Goal: Information Seeking & Learning: Learn about a topic

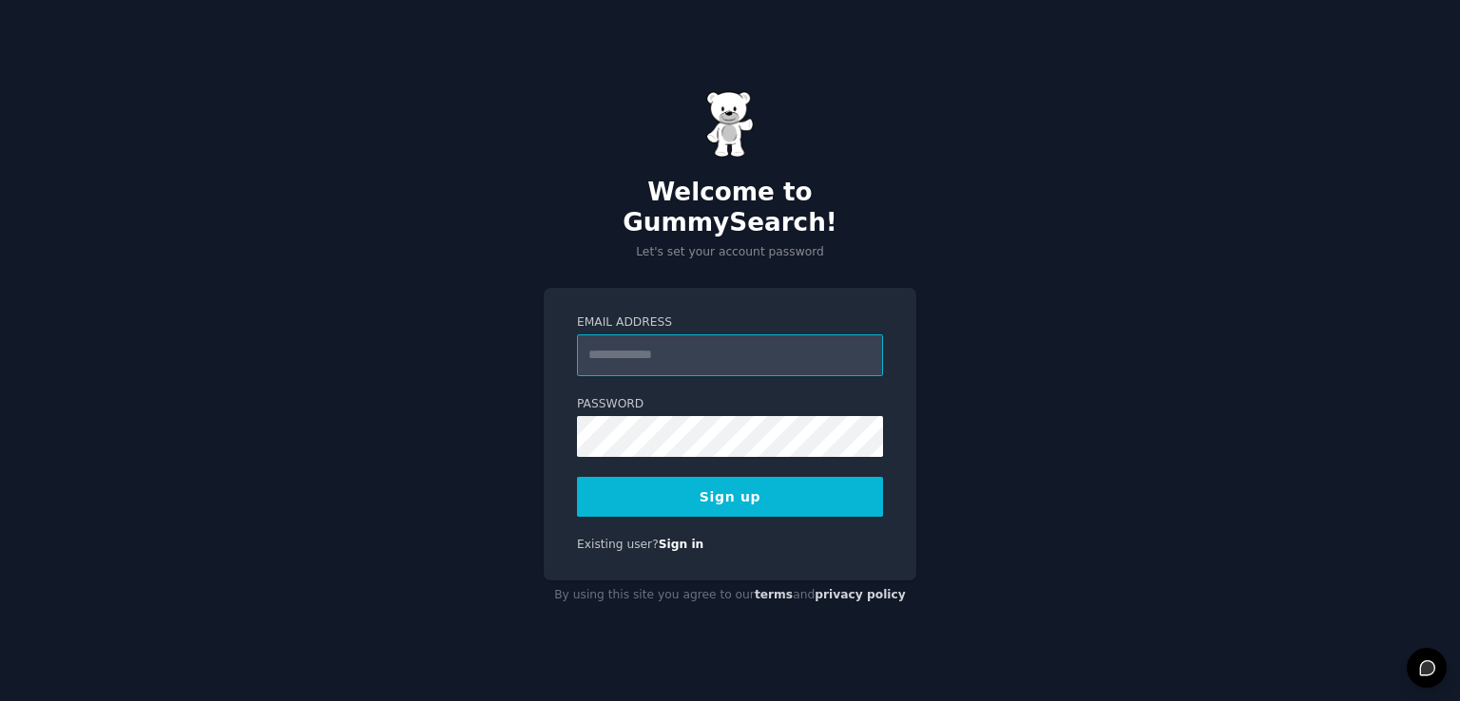
click at [680, 338] on input "Email Address" at bounding box center [730, 356] width 306 height 42
click at [707, 497] on button "Sign up" at bounding box center [730, 497] width 306 height 40
click at [678, 538] on link "Sign in" at bounding box center [682, 544] width 46 height 13
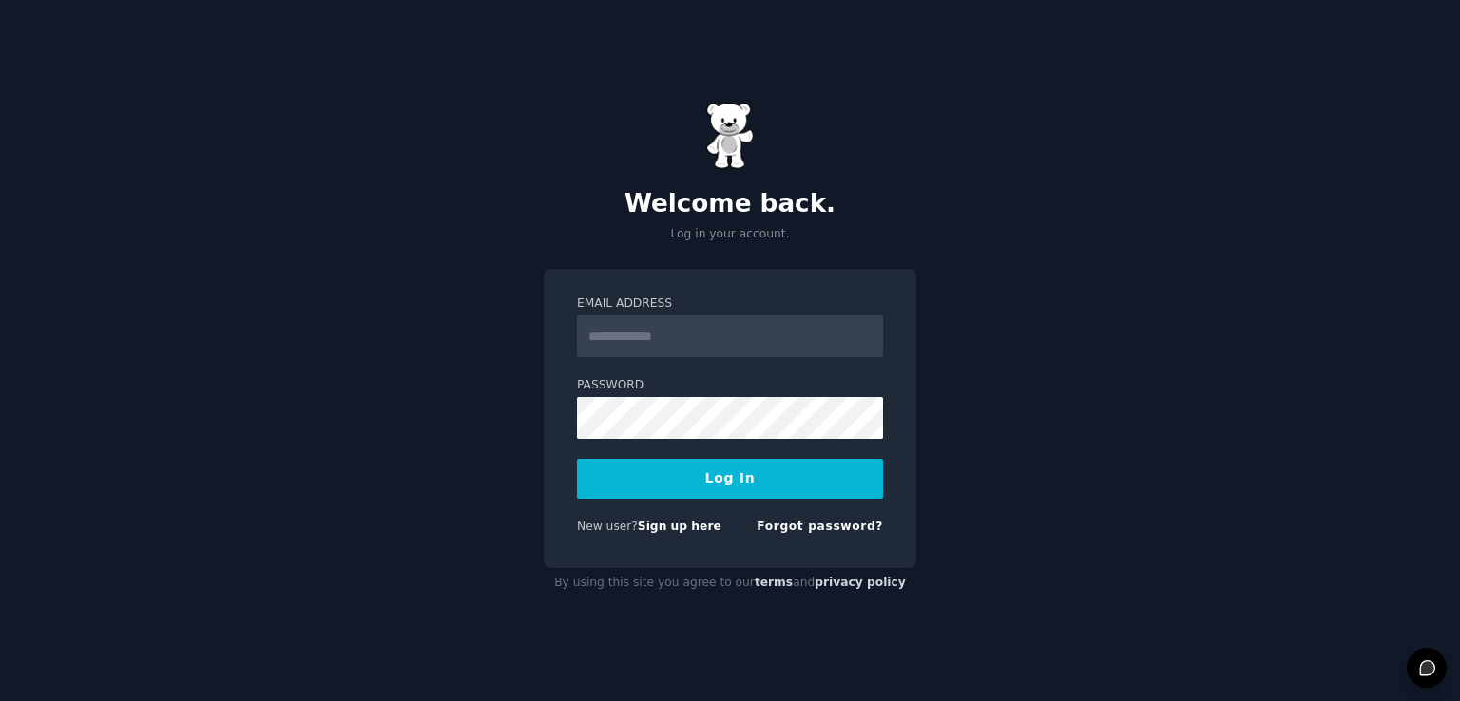
click at [678, 527] on link "Sign up here" at bounding box center [680, 526] width 84 height 13
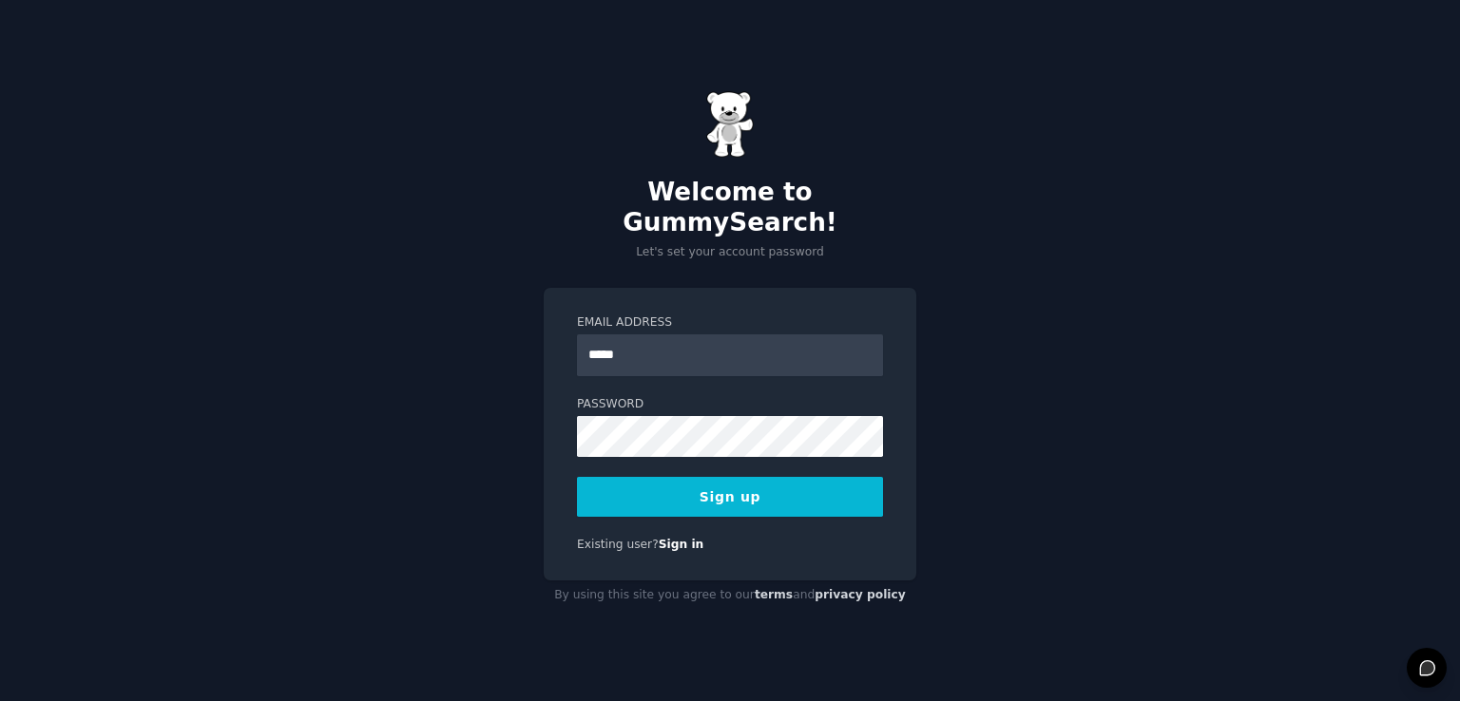
click at [639, 396] on label "Password" at bounding box center [730, 404] width 306 height 17
click at [642, 346] on input "*****" at bounding box center [730, 356] width 306 height 42
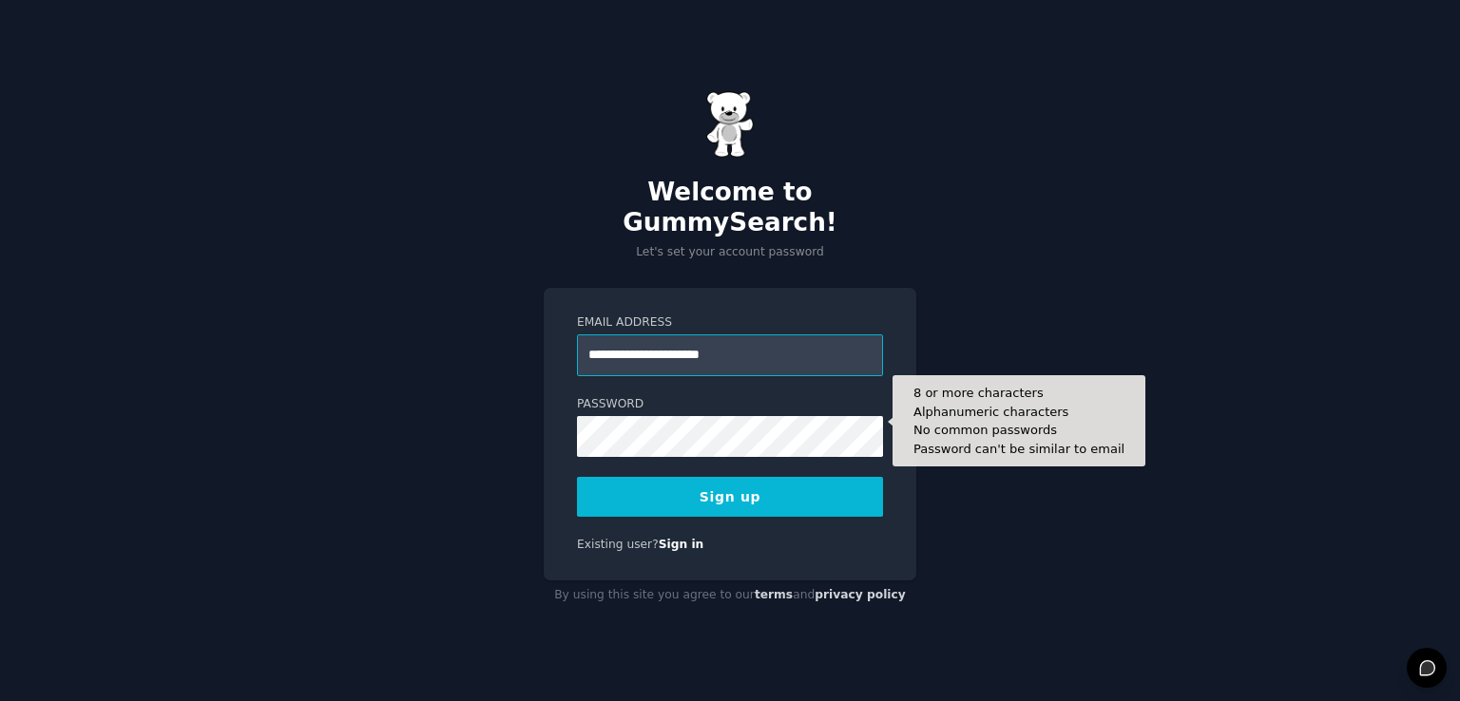
type input "**********"
click at [577, 477] on button "Sign up" at bounding box center [730, 497] width 306 height 40
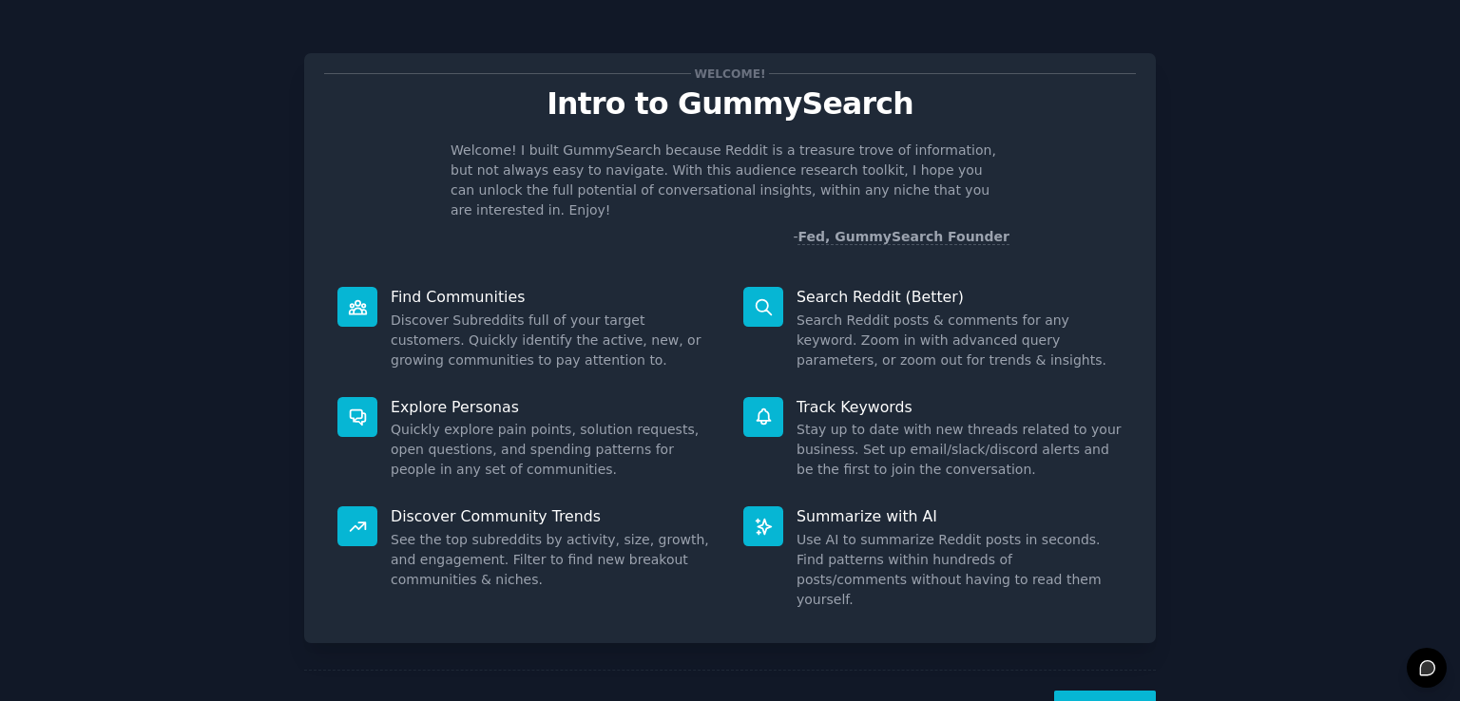
scroll to position [42, 0]
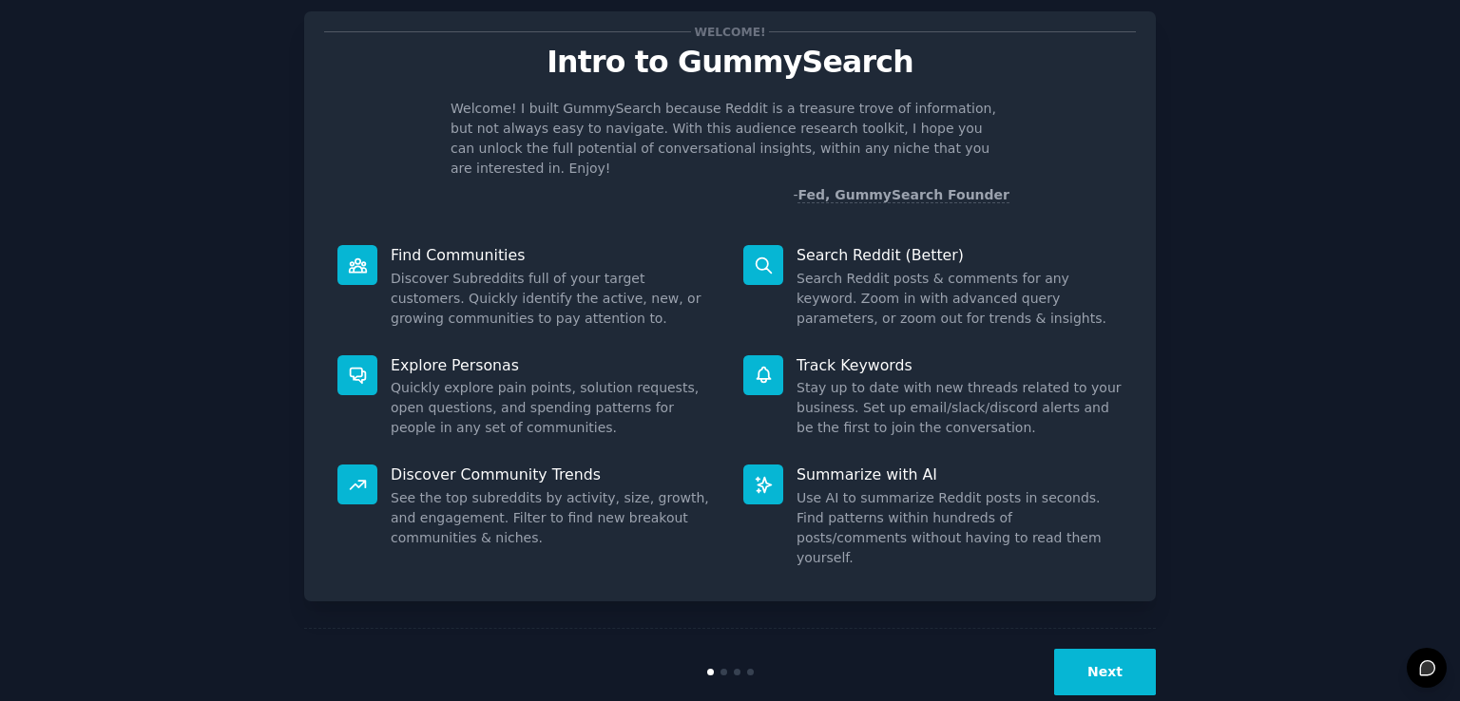
click at [1099, 649] on button "Next" at bounding box center [1105, 672] width 102 height 47
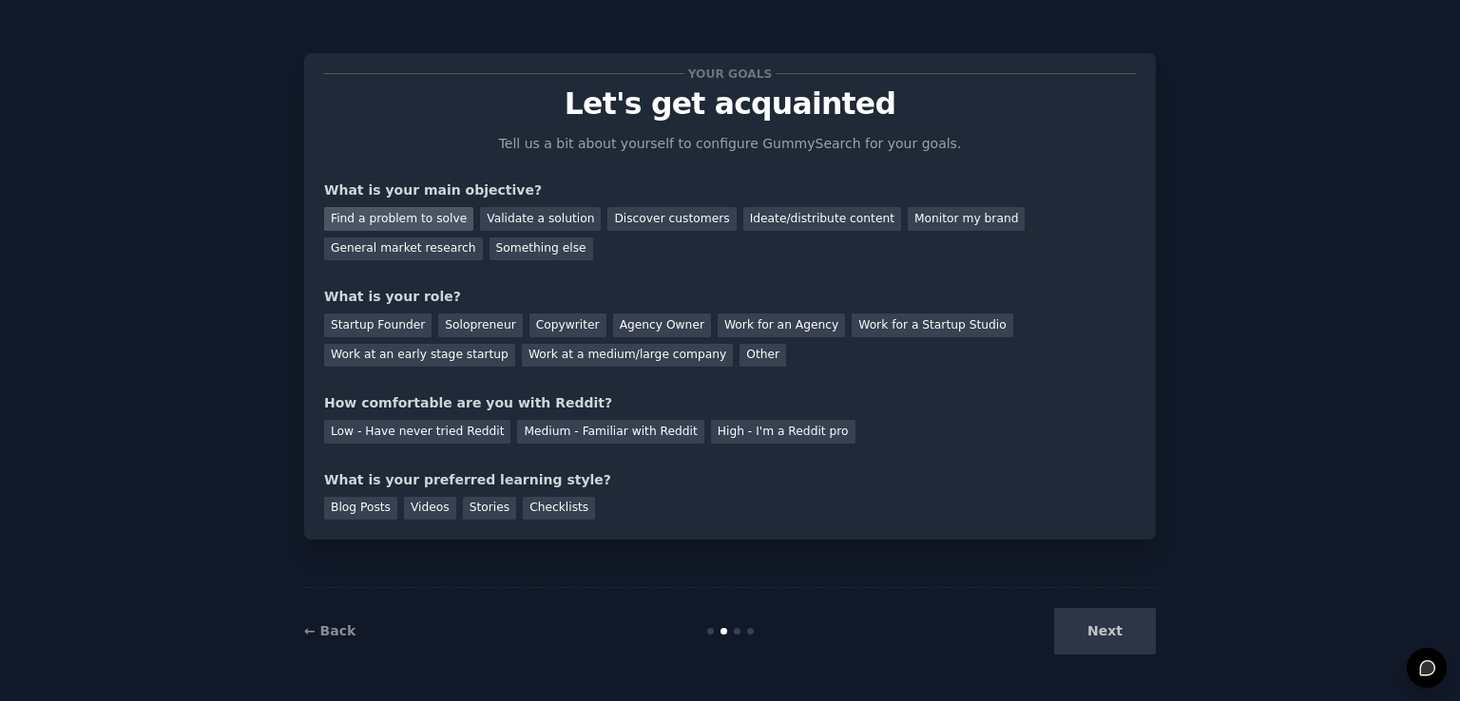
click at [415, 214] on div "Find a problem to solve" at bounding box center [398, 219] width 149 height 24
click at [638, 212] on div "Discover customers" at bounding box center [671, 219] width 128 height 24
click at [788, 225] on div "Ideate/distribute content" at bounding box center [822, 219] width 158 height 24
click at [739, 351] on div "Other" at bounding box center [762, 356] width 47 height 24
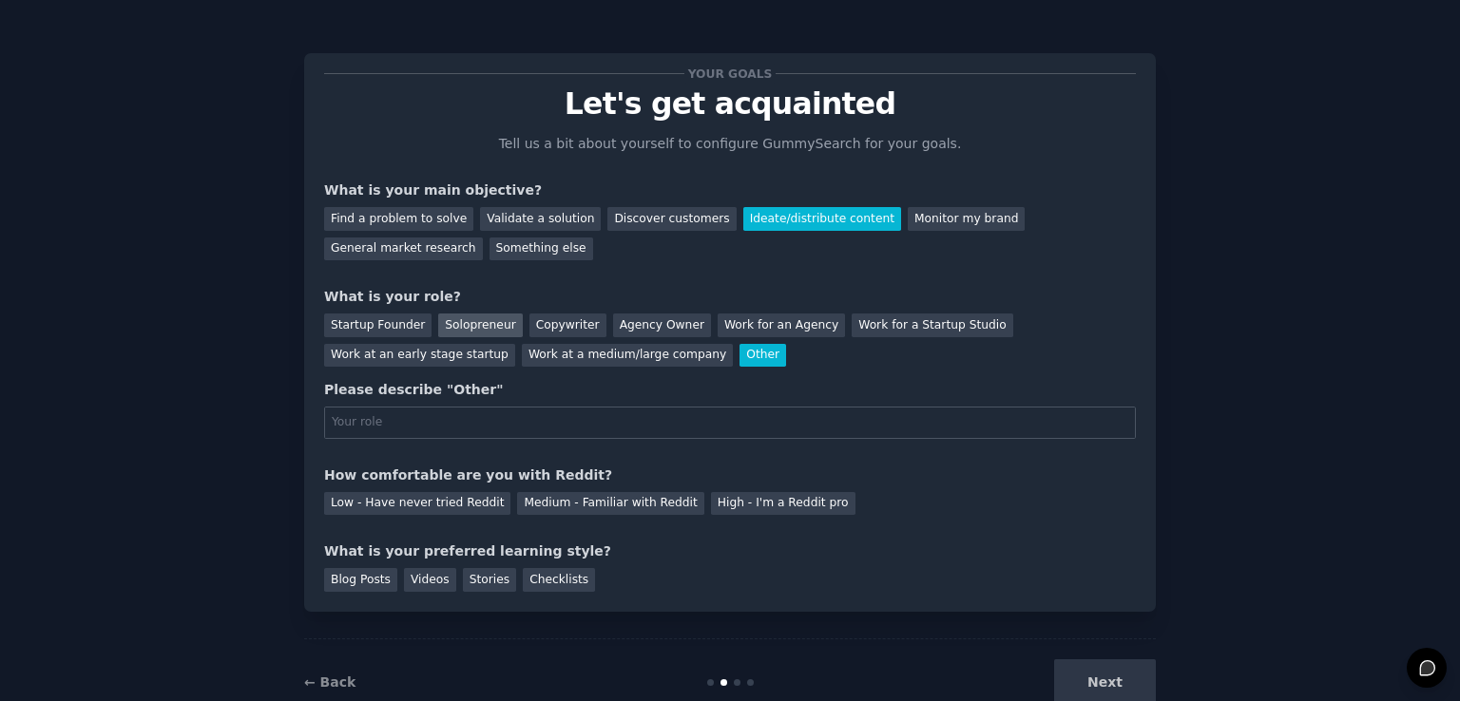
click at [463, 320] on div "Solopreneur" at bounding box center [480, 326] width 84 height 24
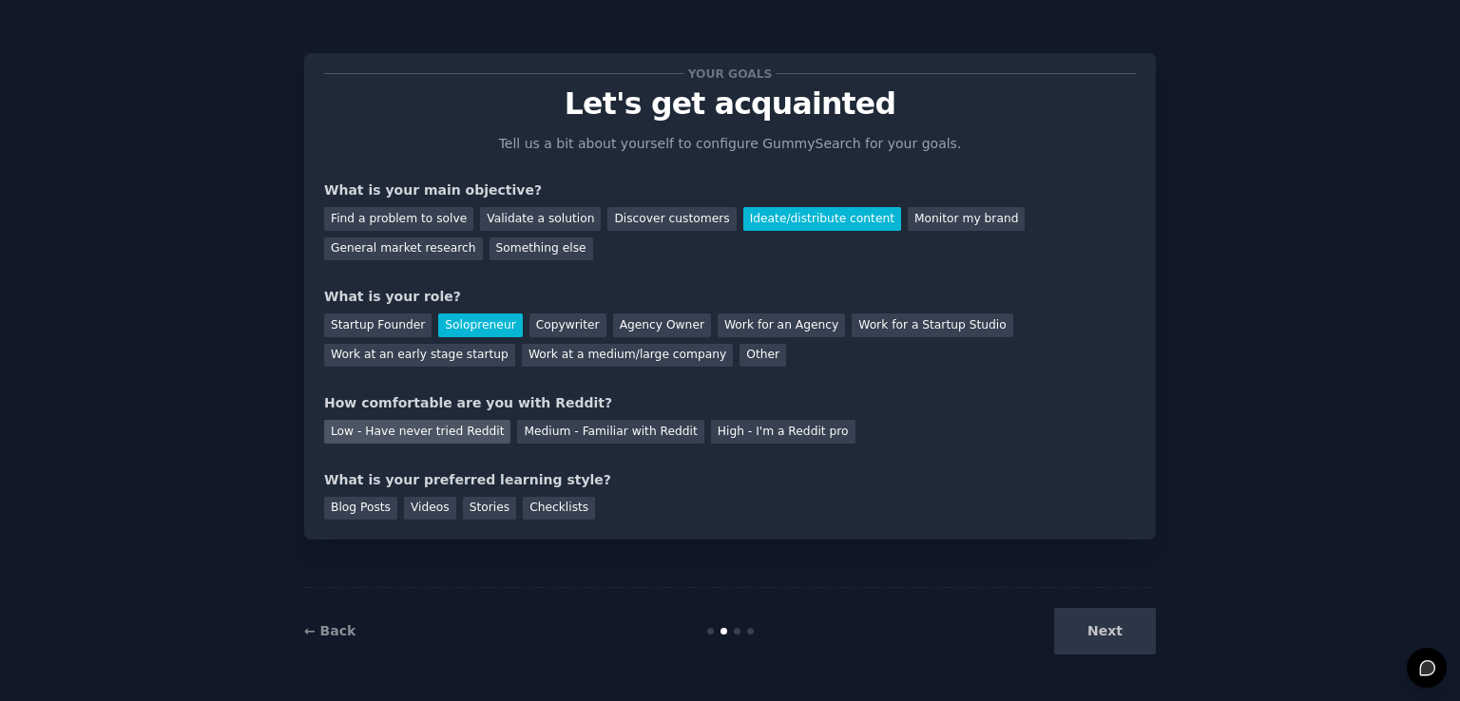
click at [468, 434] on div "Low - Have never tried Reddit" at bounding box center [417, 432] width 186 height 24
click at [381, 509] on div "Blog Posts" at bounding box center [360, 509] width 73 height 24
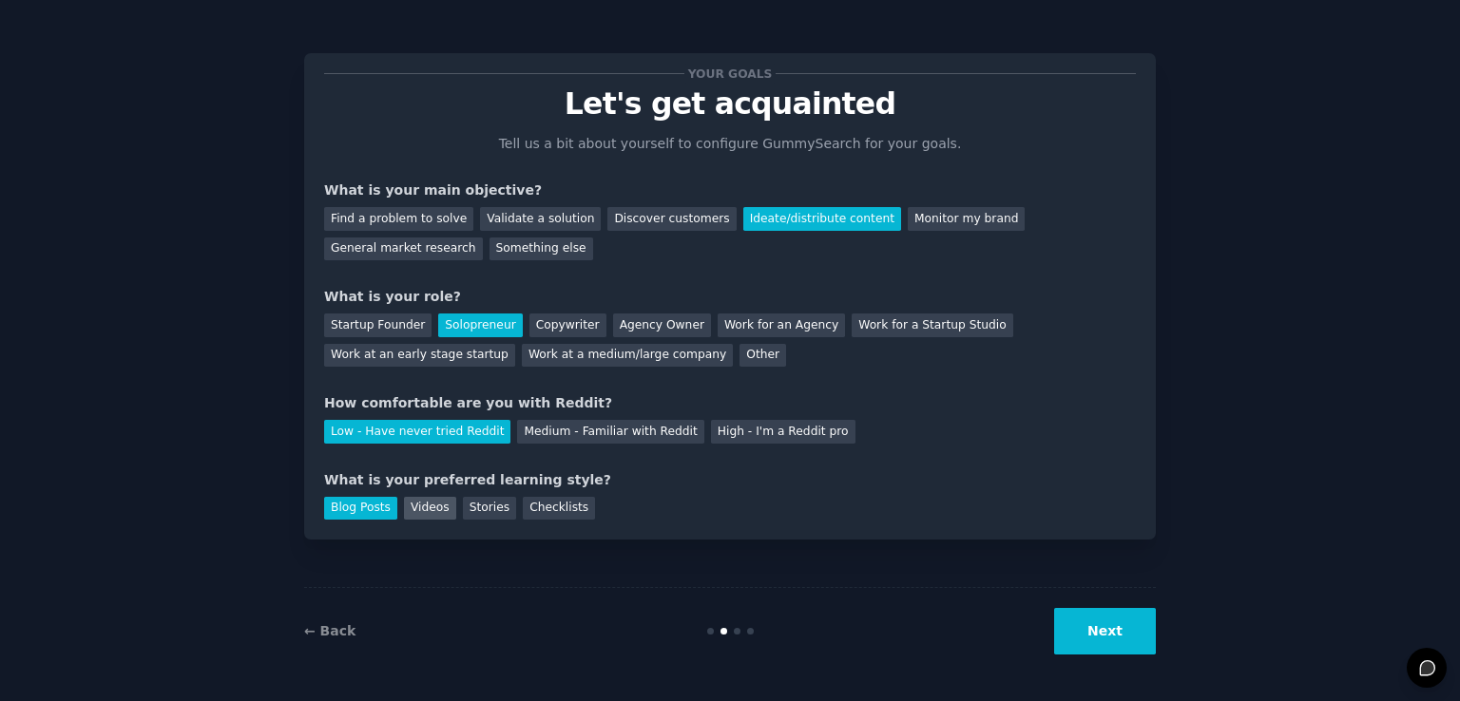
click at [404, 509] on div "Videos" at bounding box center [430, 509] width 52 height 24
click at [1123, 630] on button "Next" at bounding box center [1105, 631] width 102 height 47
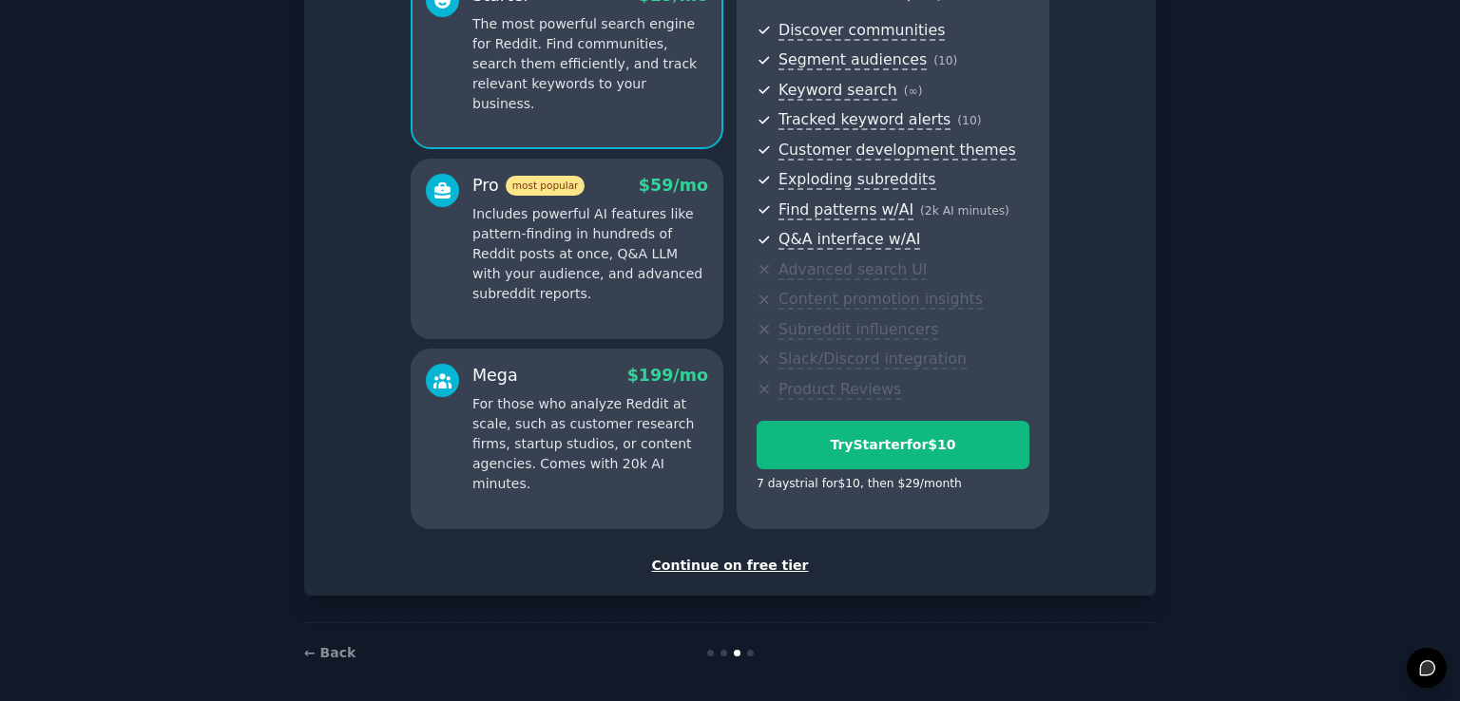
scroll to position [209, 0]
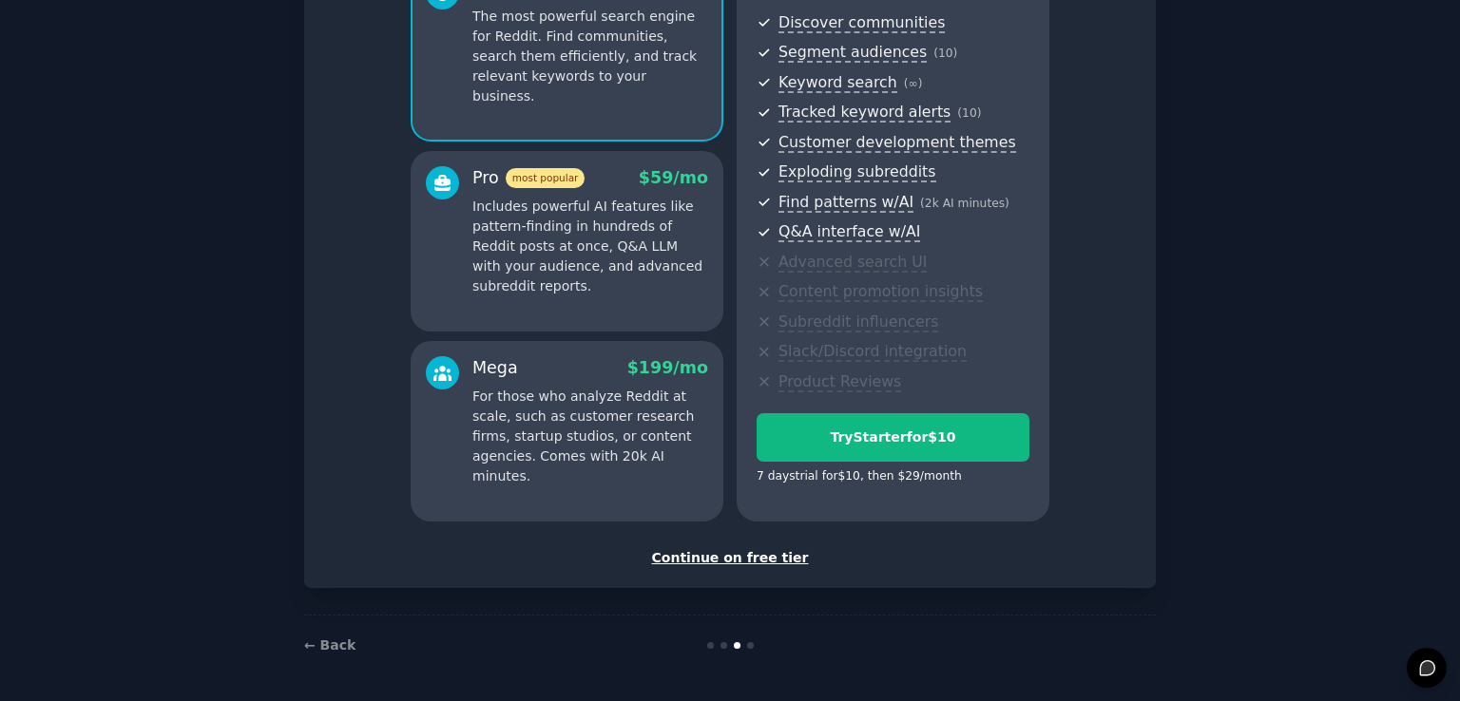
click at [765, 560] on div "Continue on free tier" at bounding box center [730, 558] width 812 height 20
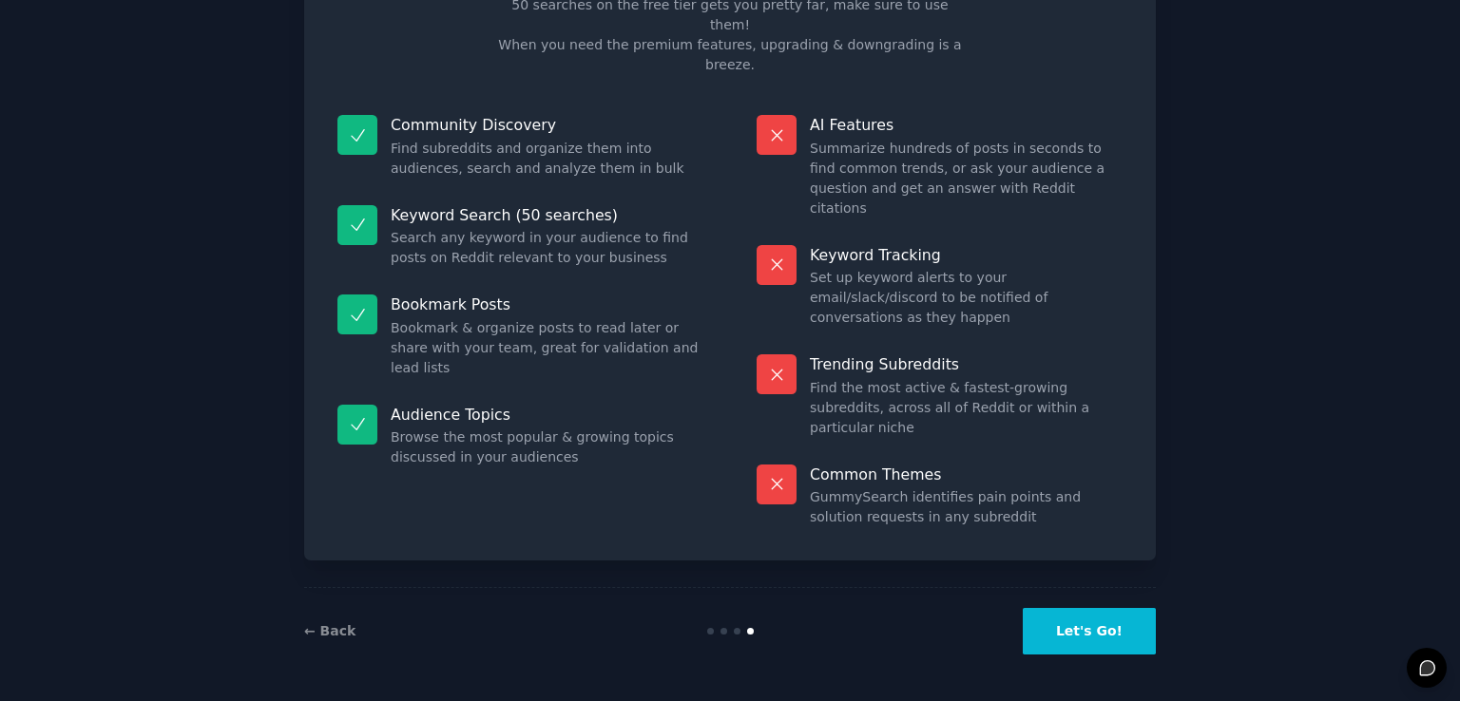
scroll to position [38, 0]
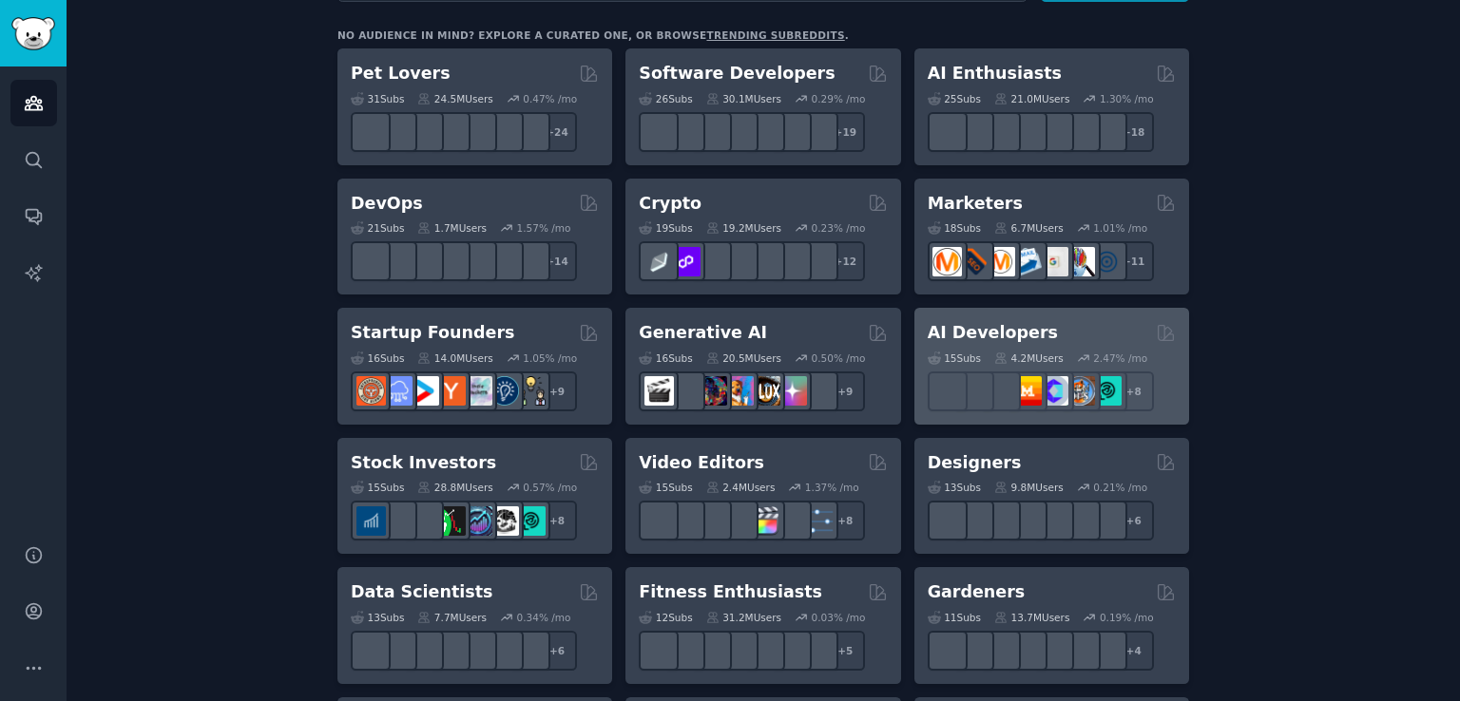
scroll to position [293, 0]
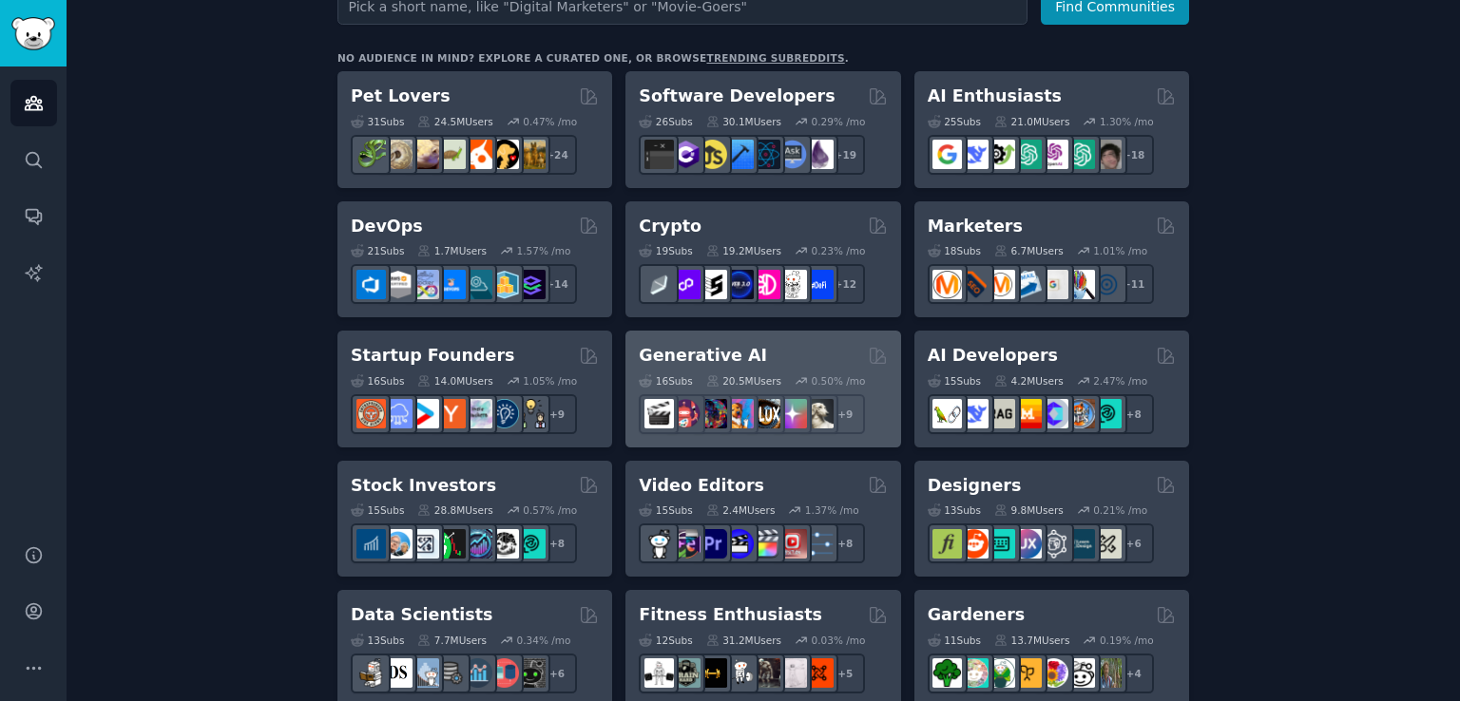
click at [761, 368] on div "16 Sub s 20.5M Users 0.50 % /mo + 9" at bounding box center [763, 401] width 248 height 67
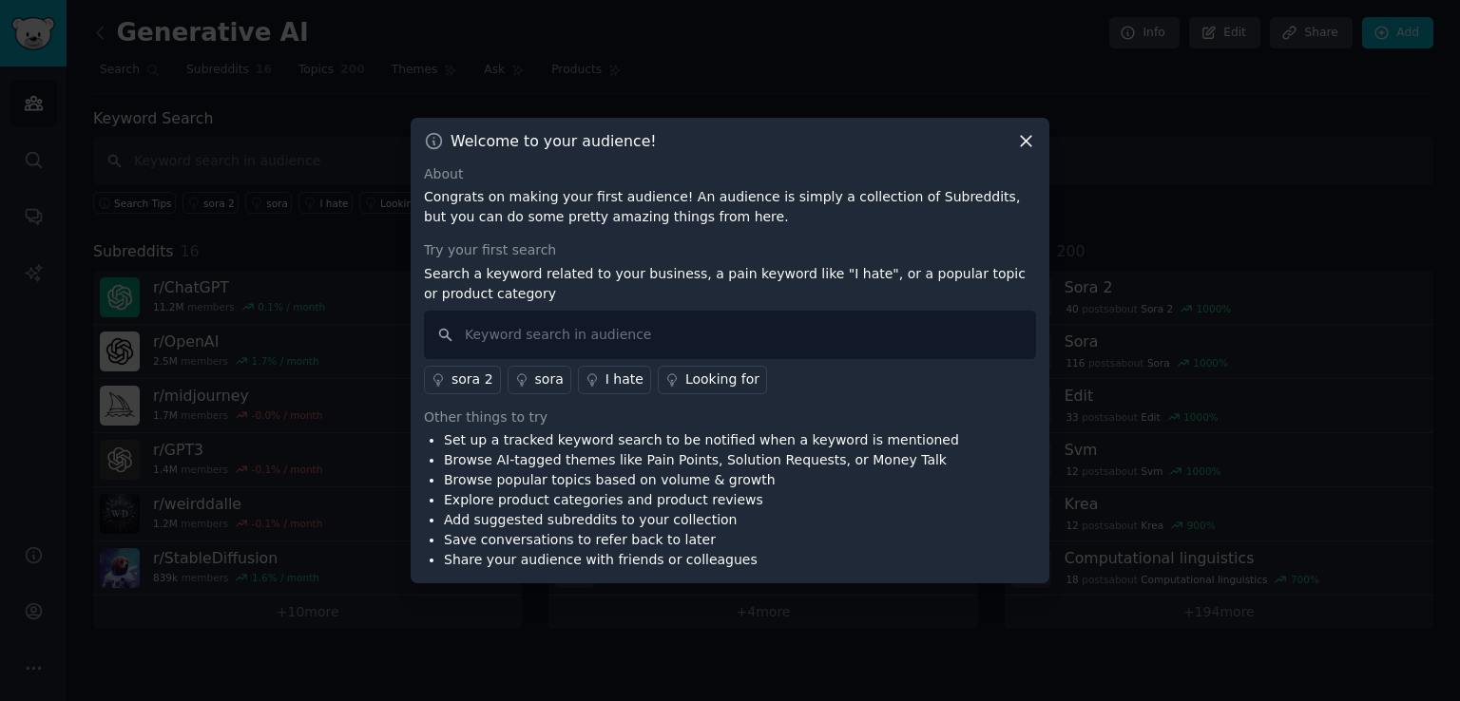
click at [1019, 136] on icon at bounding box center [1026, 141] width 20 height 20
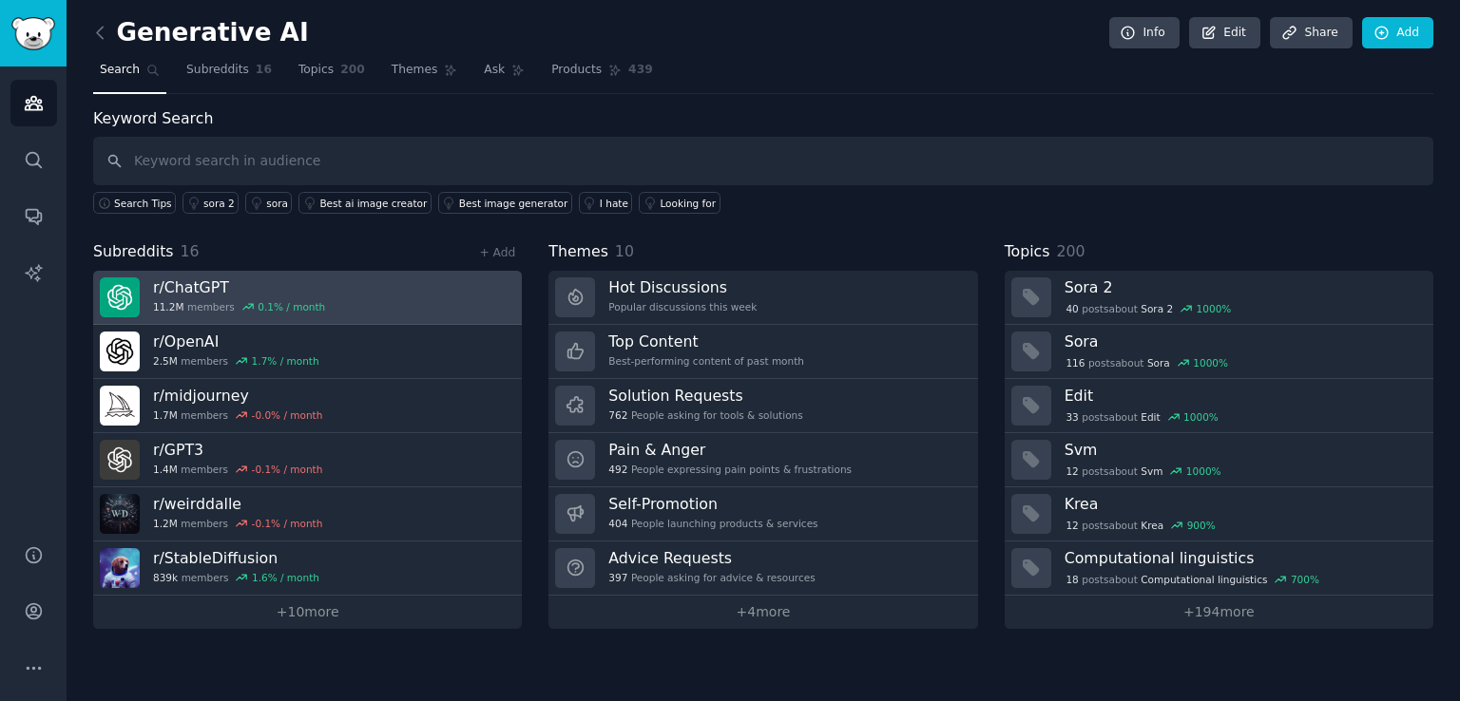
click at [412, 281] on link "r/ ChatGPT 11.2M members 0.1 % / month" at bounding box center [307, 298] width 429 height 54
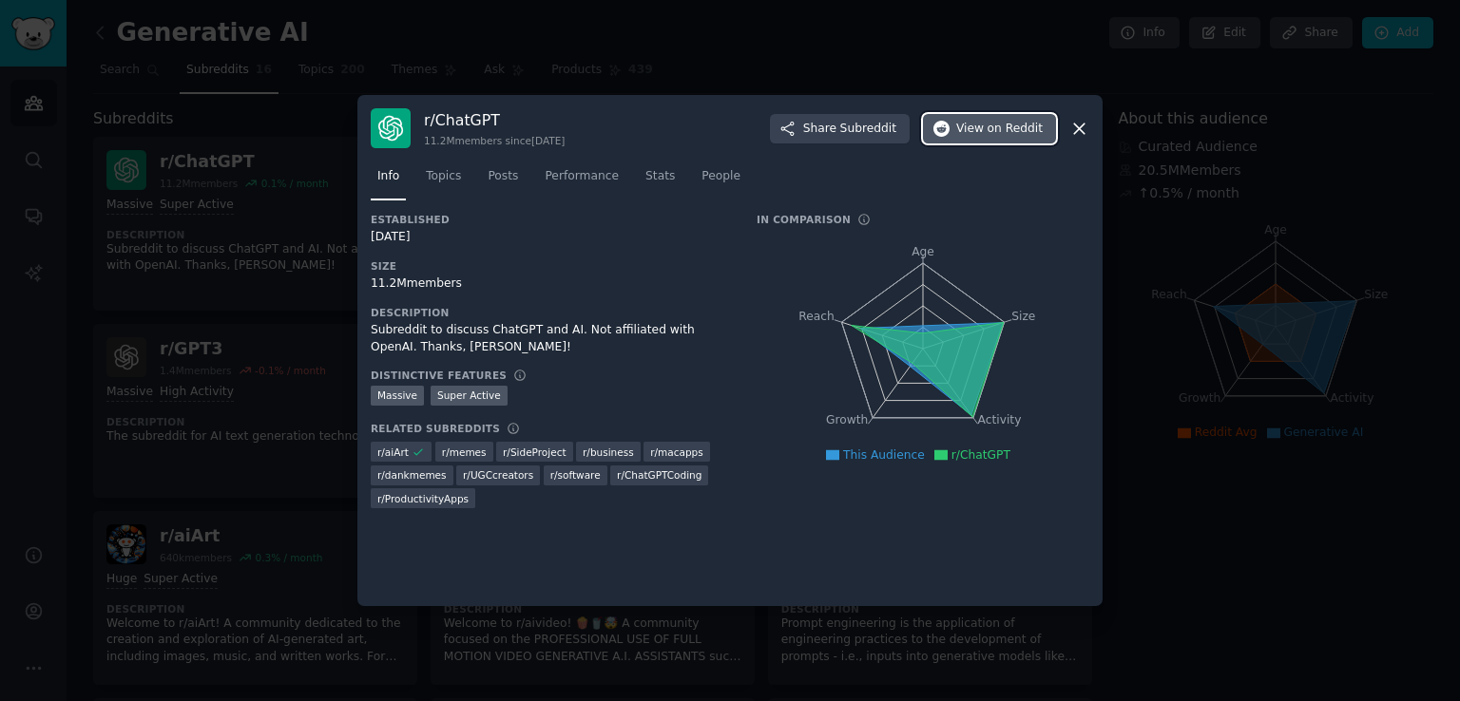
click at [1034, 126] on span "on Reddit" at bounding box center [1014, 129] width 55 height 17
click at [1085, 136] on icon at bounding box center [1079, 129] width 20 height 20
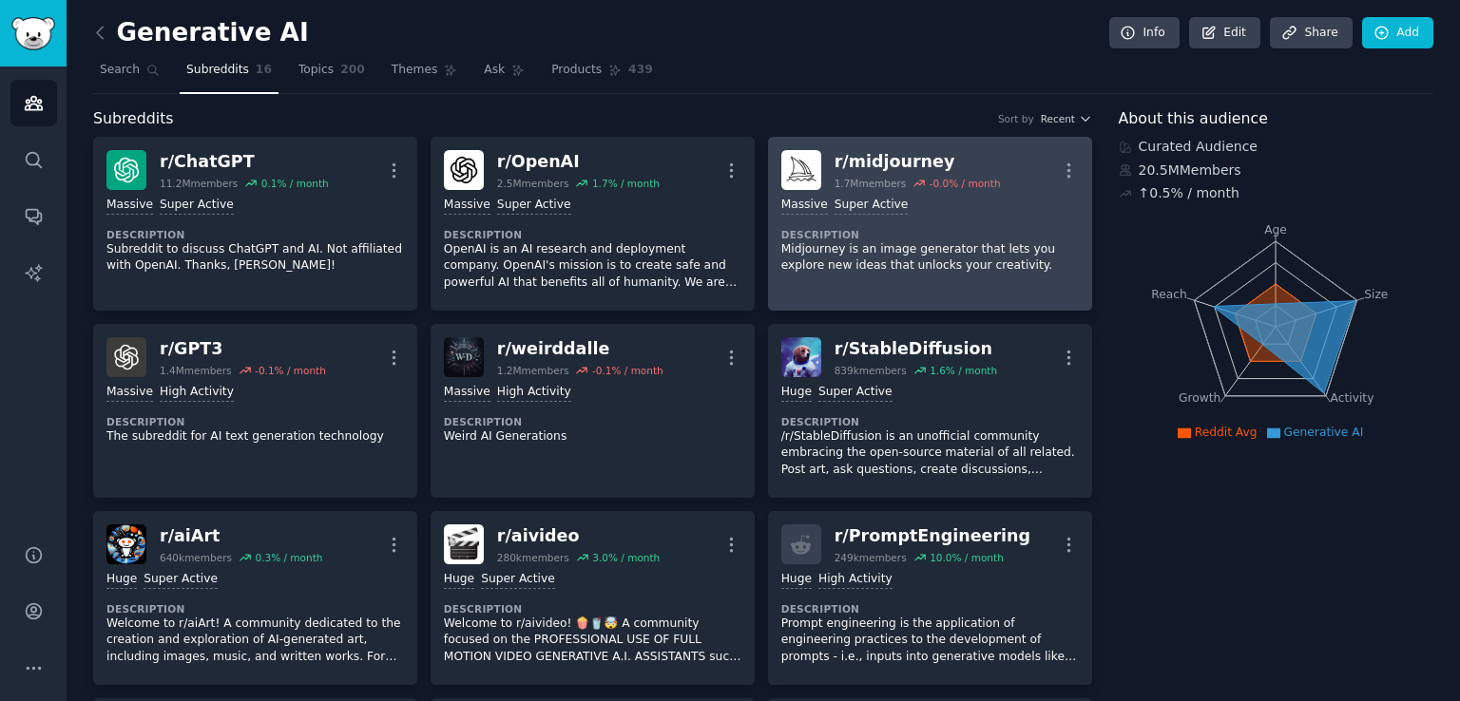
click at [1085, 137] on link "r/ midjourney 1.7M members -0.0 % / month More Massive Super Active Description…" at bounding box center [930, 224] width 324 height 174
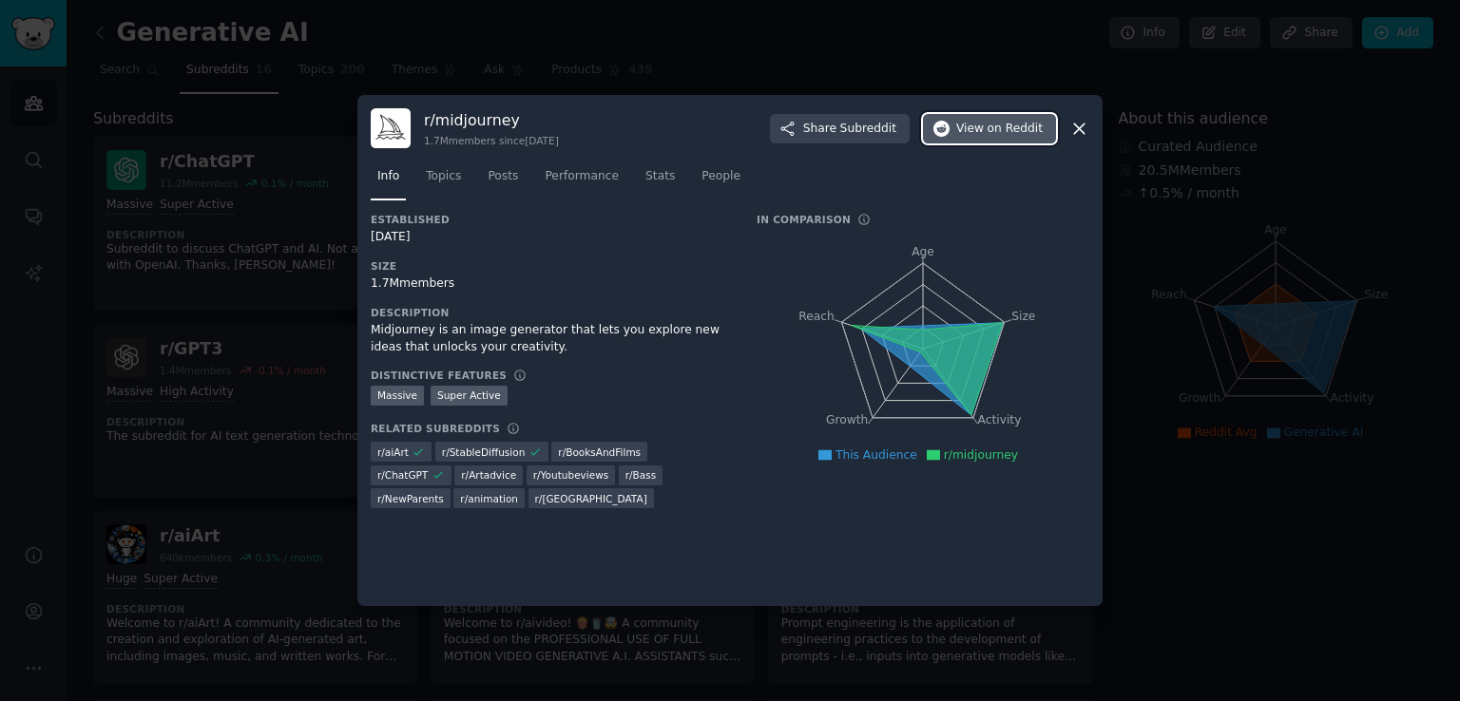
click at [1012, 130] on span "on Reddit" at bounding box center [1014, 129] width 55 height 17
click at [1077, 126] on icon at bounding box center [1079, 129] width 10 height 10
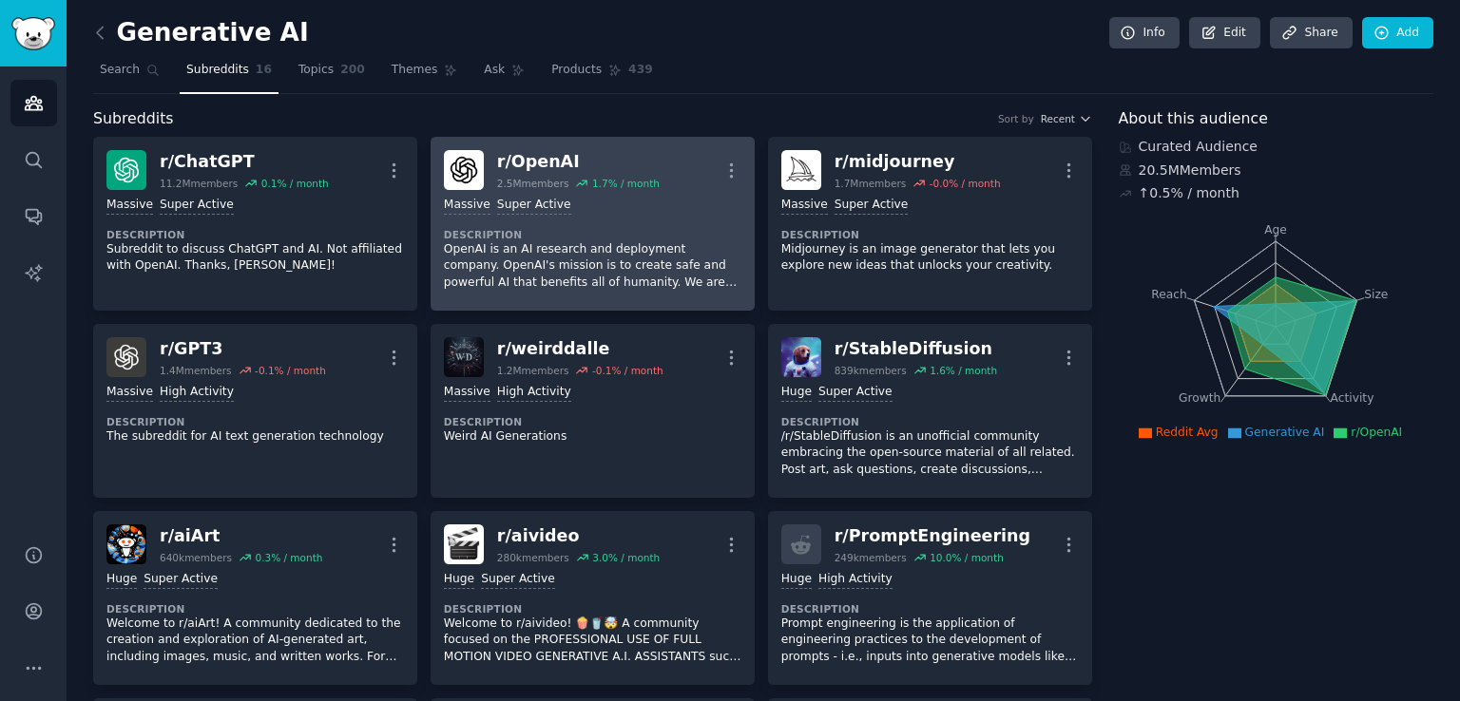
click at [585, 194] on div "Massive Super Active Description OpenAI is an AI research and deployment compan…" at bounding box center [592, 243] width 297 height 107
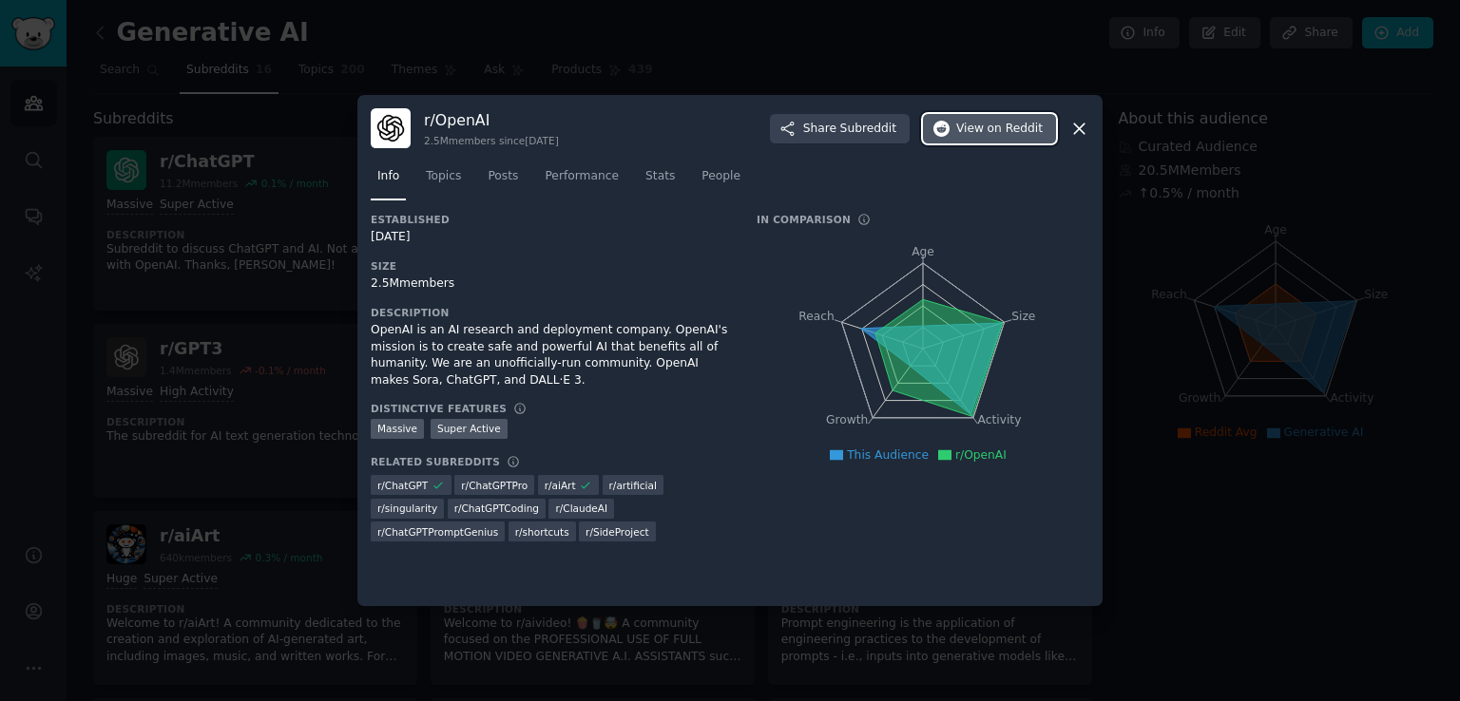
click at [1015, 126] on span "on Reddit" at bounding box center [1014, 129] width 55 height 17
click at [1080, 131] on icon at bounding box center [1079, 129] width 20 height 20
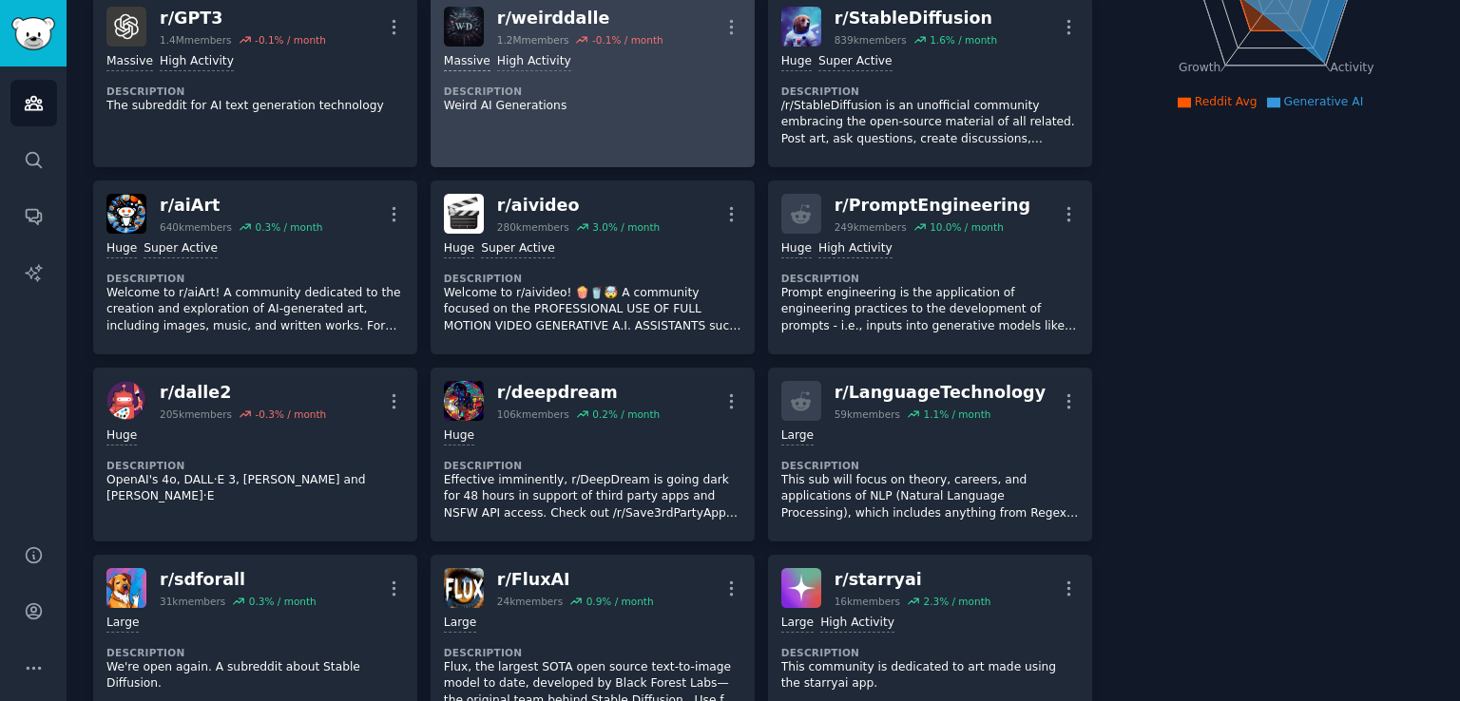
scroll to position [335, 0]
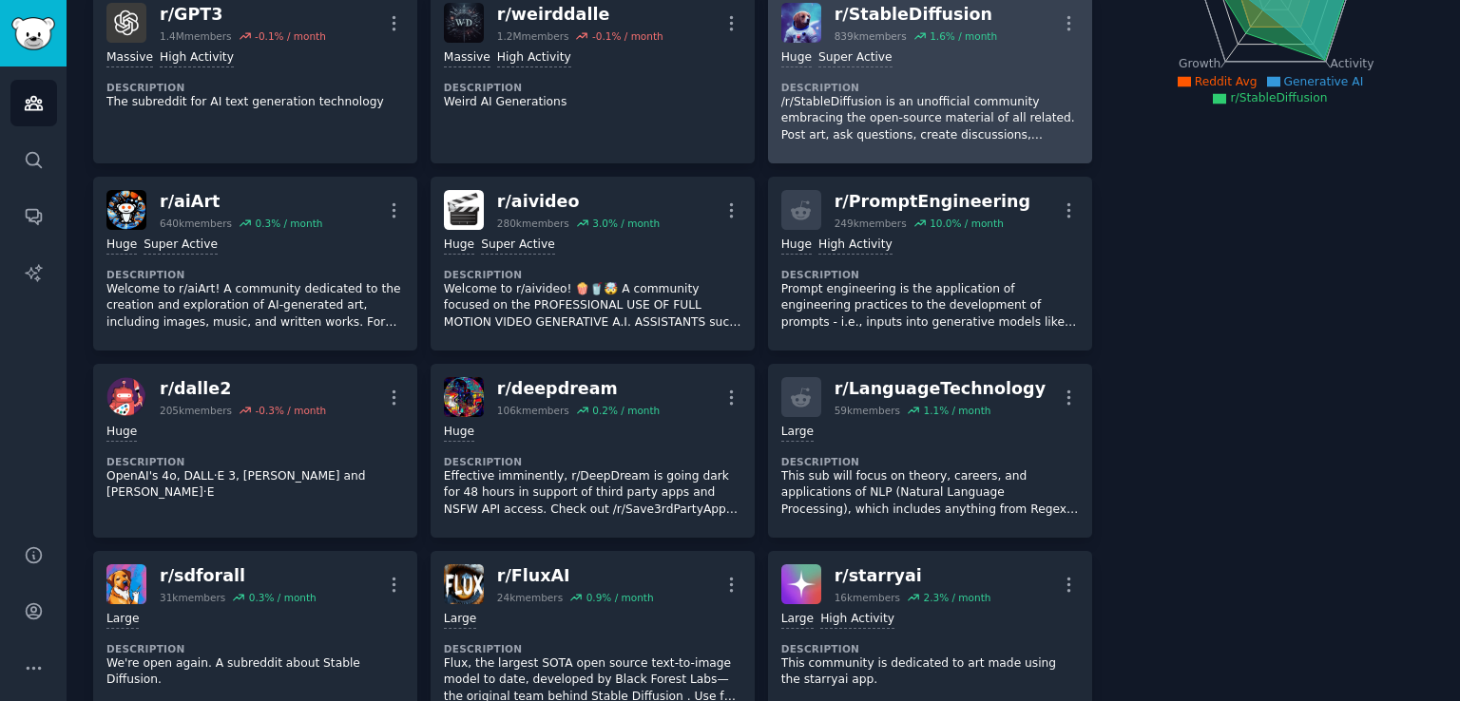
click at [885, 16] on div "r/ StableDiffusion" at bounding box center [915, 15] width 163 height 24
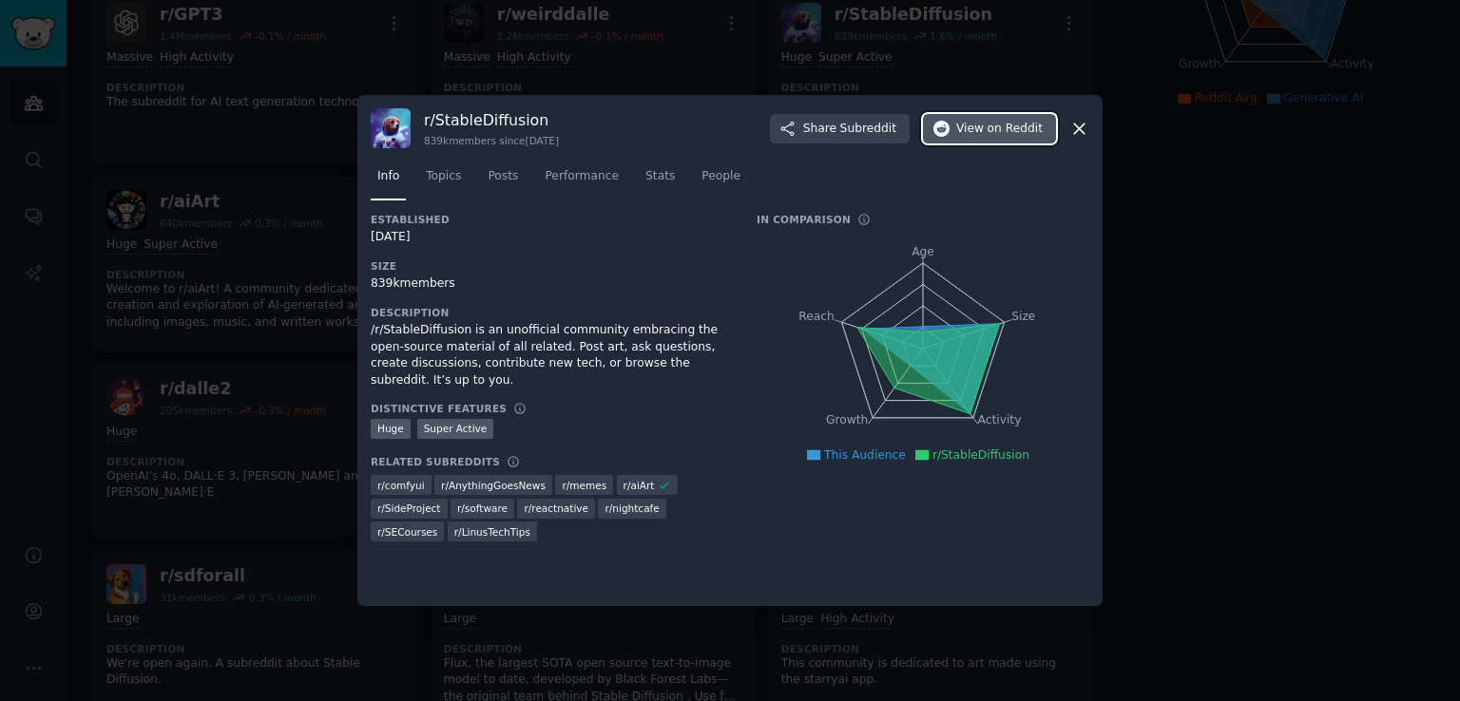
click at [963, 126] on span "View on Reddit" at bounding box center [999, 129] width 86 height 17
click at [627, 38] on div at bounding box center [730, 350] width 1460 height 701
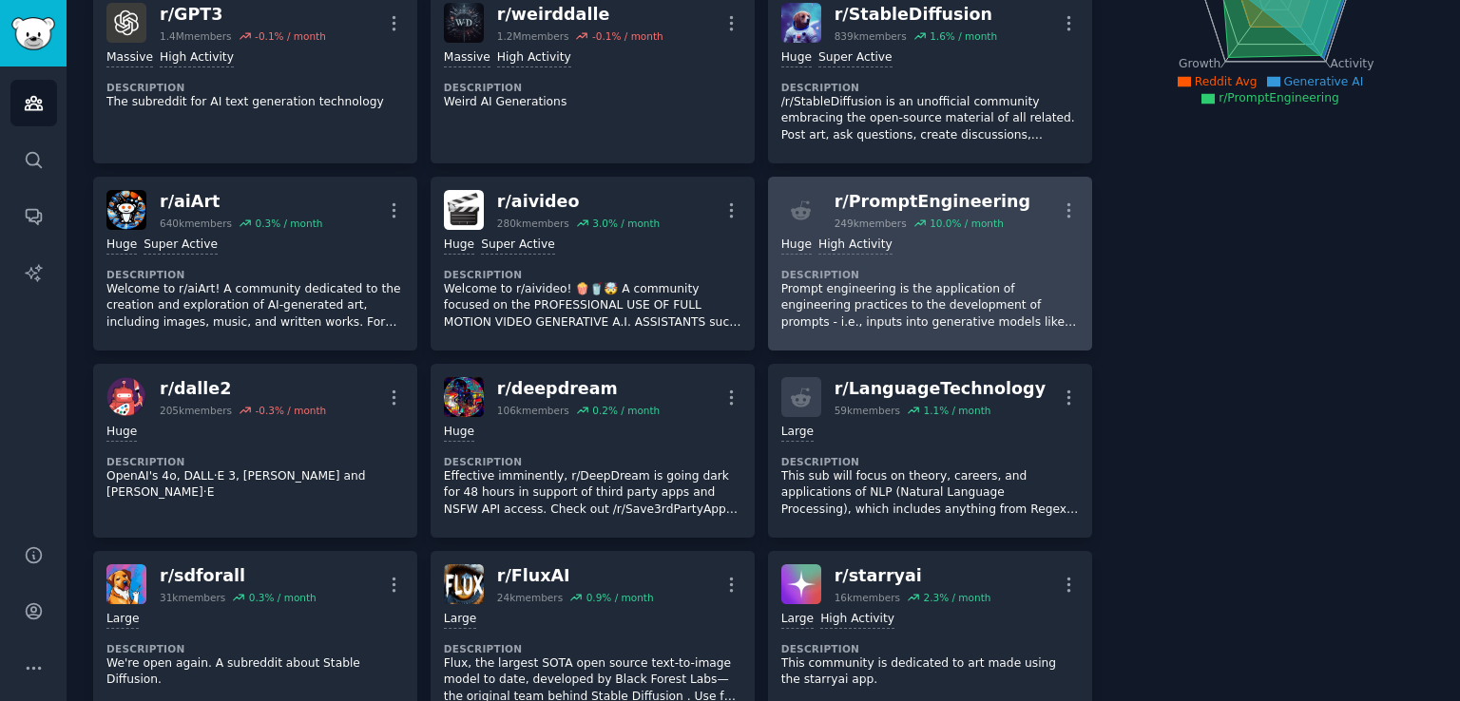
click at [882, 212] on h2 "r/ PromptEngineering 249k members 10.0 % / month" at bounding box center [932, 210] width 196 height 40
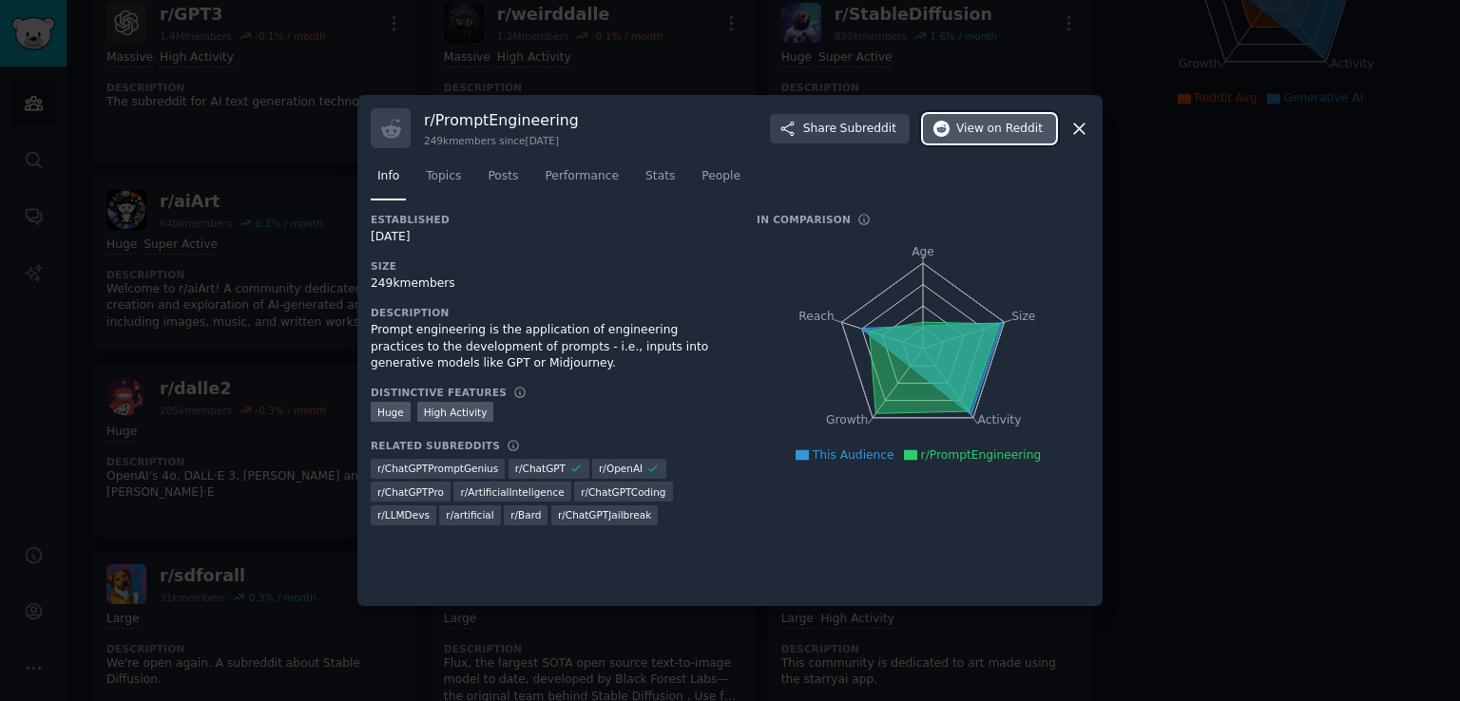
click at [1023, 130] on span "on Reddit" at bounding box center [1014, 129] width 55 height 17
click at [673, 71] on div at bounding box center [730, 350] width 1460 height 701
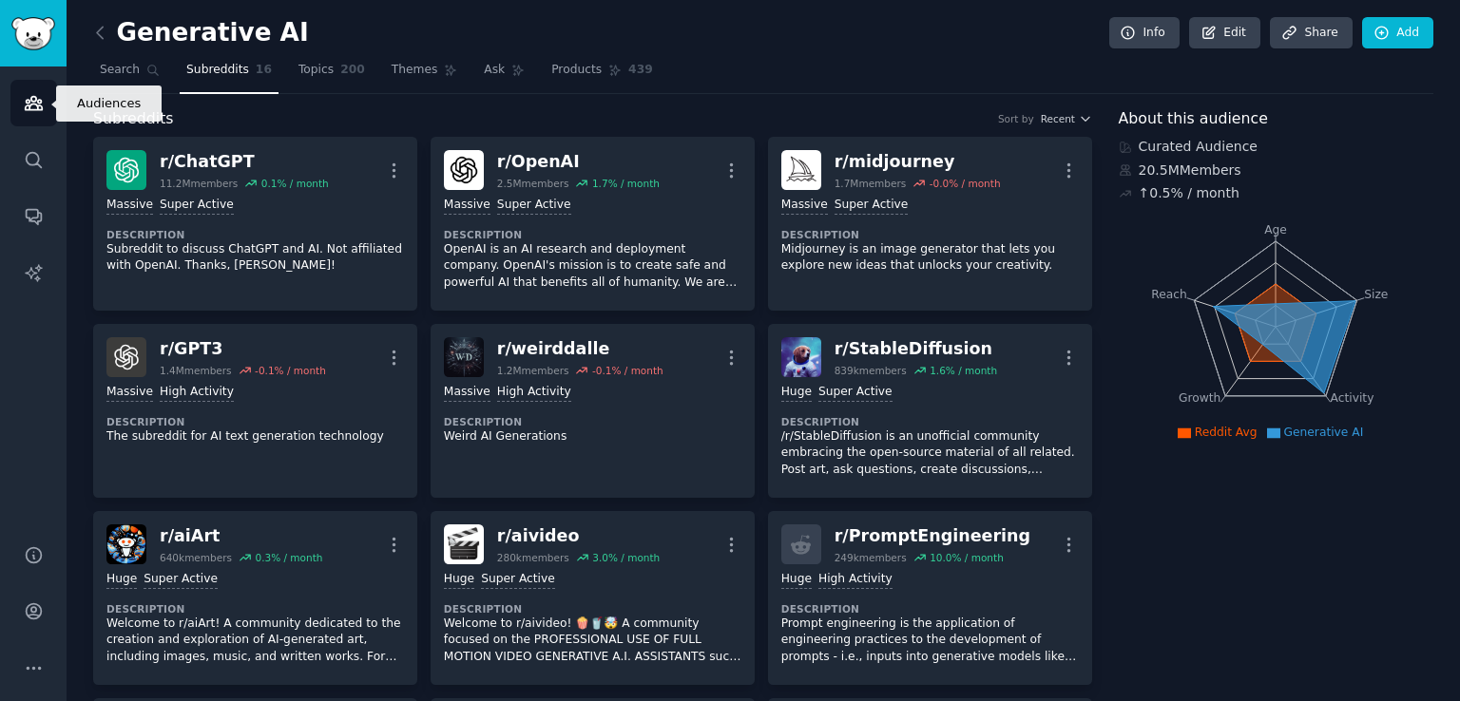
click at [38, 93] on icon "Sidebar" at bounding box center [34, 103] width 20 height 20
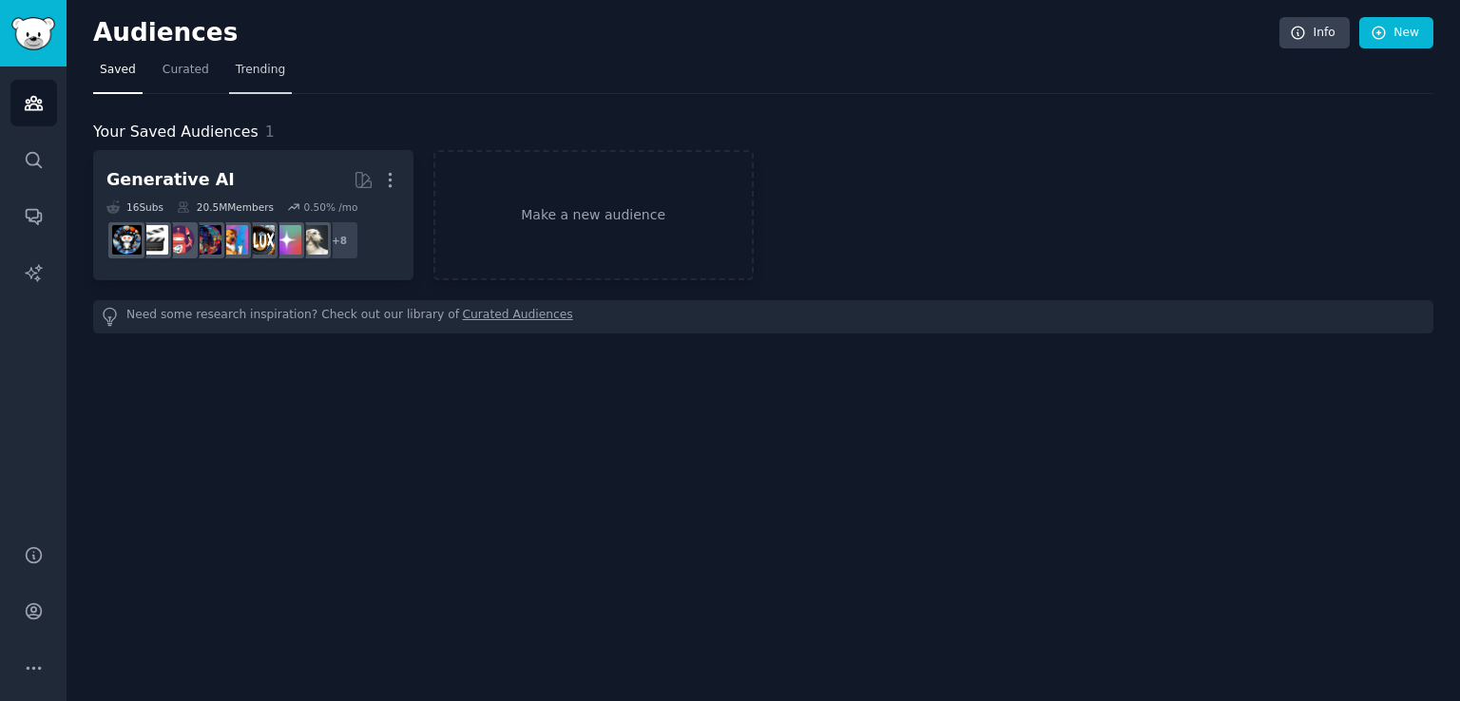
click at [253, 69] on span "Trending" at bounding box center [260, 70] width 49 height 17
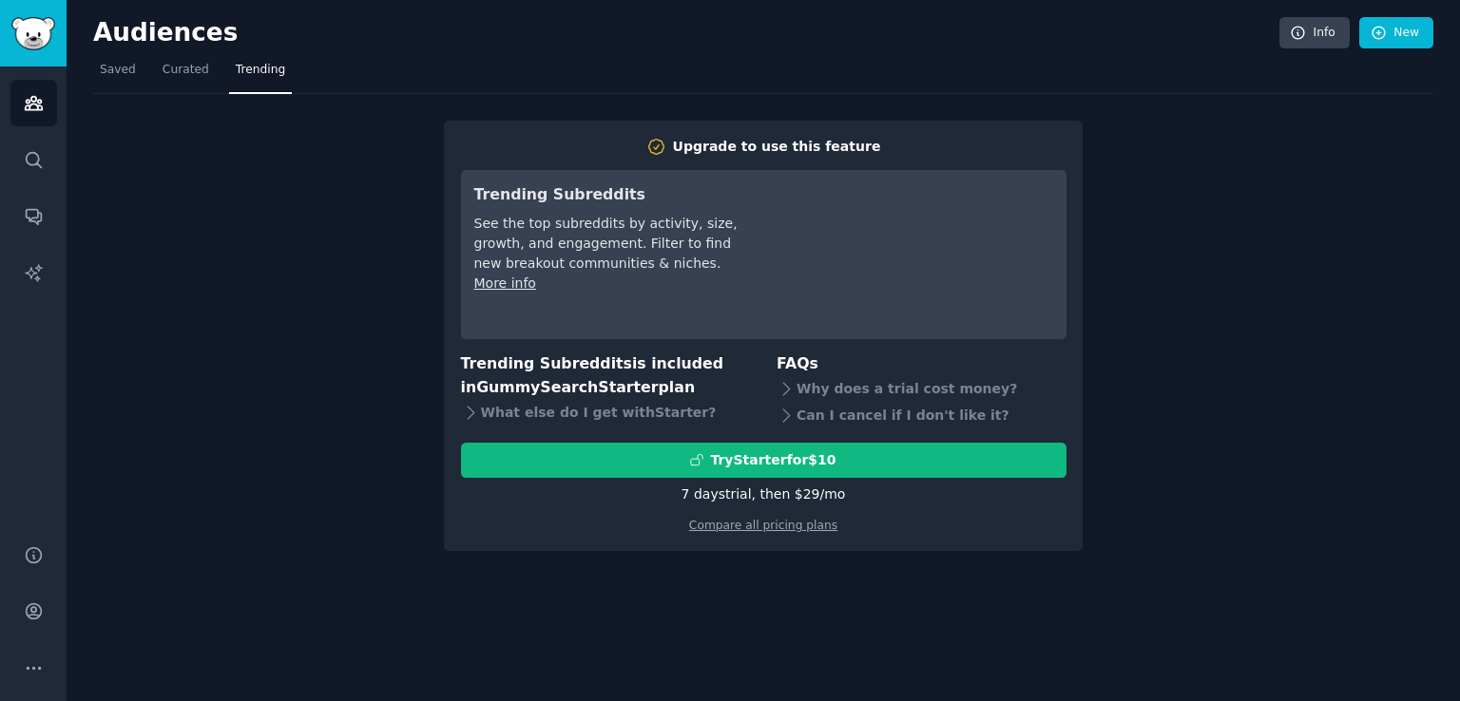
click at [282, 96] on div "Upgrade to use this feature Trending Subreddits See the top subreddits by activ…" at bounding box center [763, 322] width 1340 height 457
click at [182, 69] on span "Curated" at bounding box center [186, 70] width 47 height 17
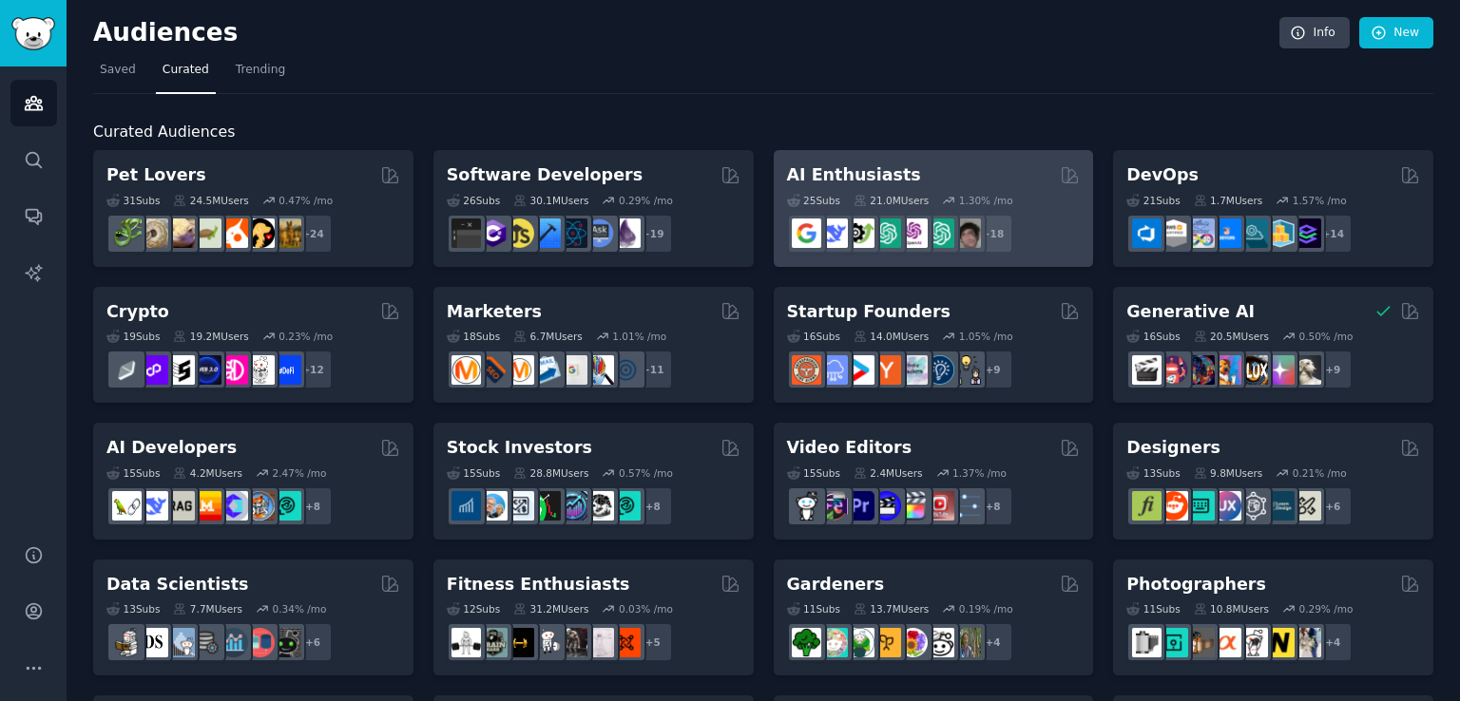
click at [942, 194] on icon at bounding box center [948, 200] width 13 height 13
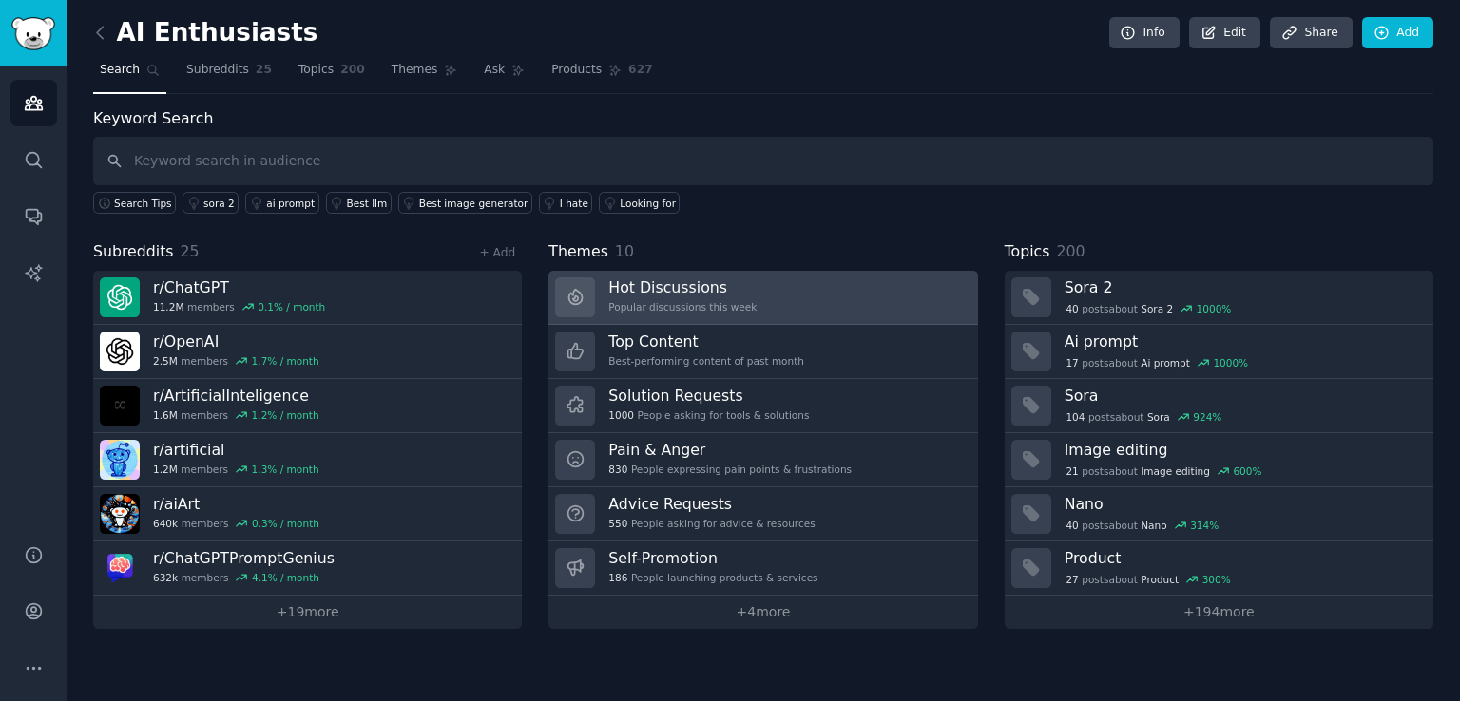
click at [633, 297] on div "Hot Discussions Popular discussions this week" at bounding box center [682, 298] width 148 height 40
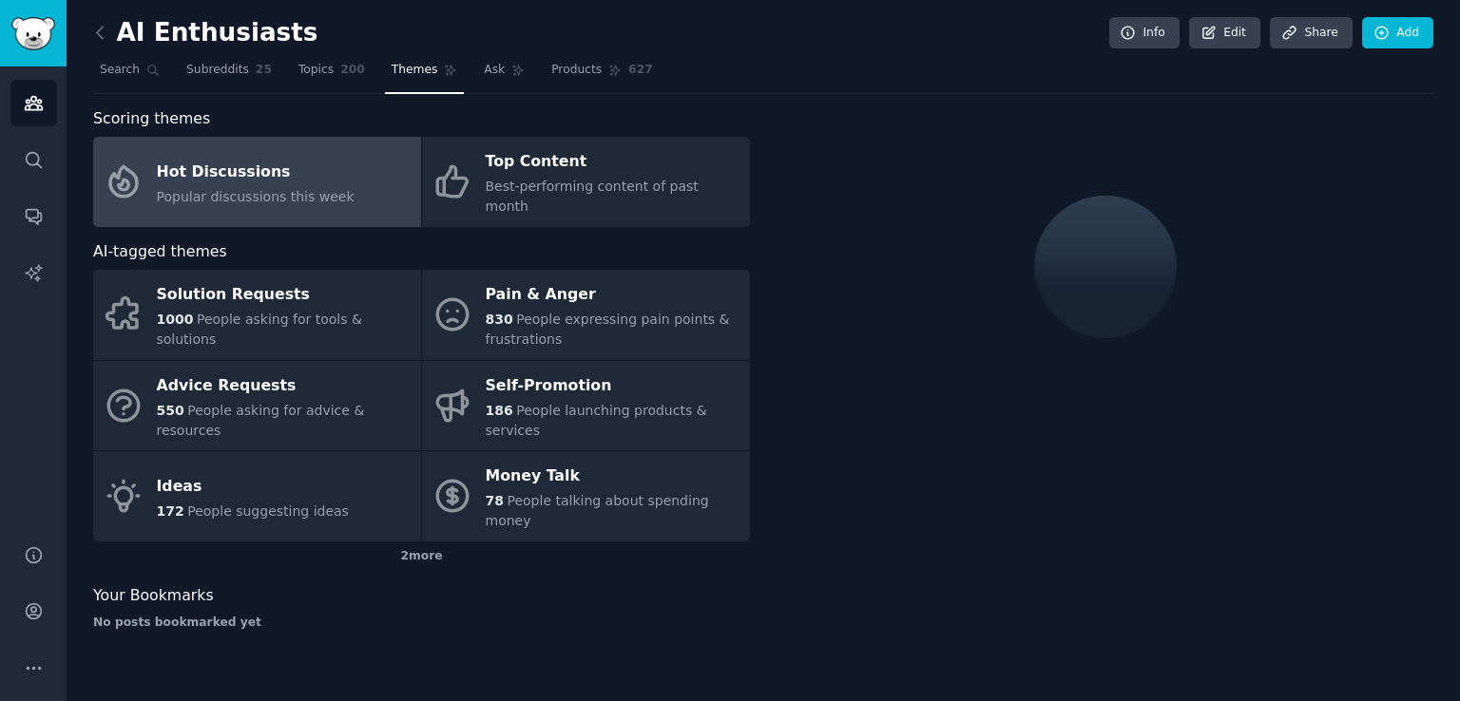
click at [260, 169] on div "Hot Discussions" at bounding box center [256, 172] width 198 height 30
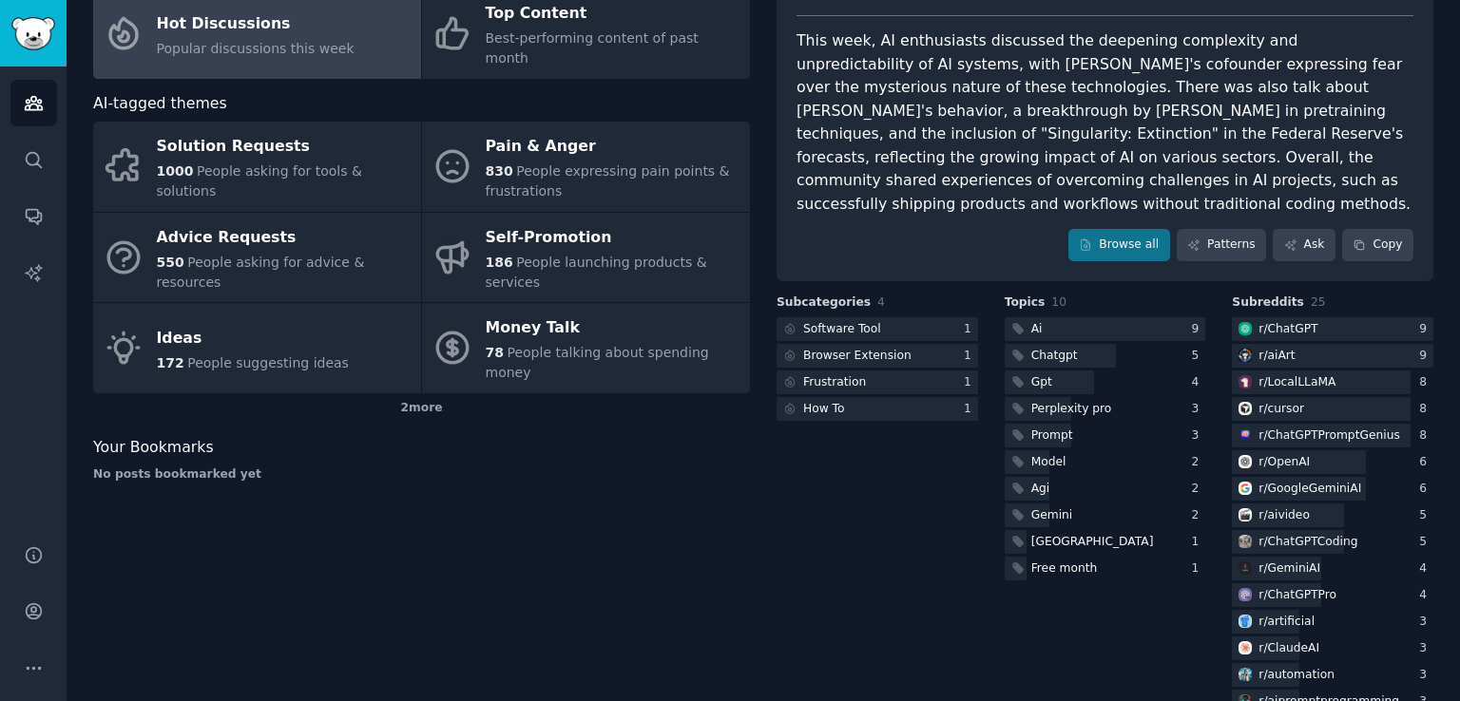
scroll to position [148, 0]
click at [1086, 317] on div at bounding box center [1105, 329] width 201 height 24
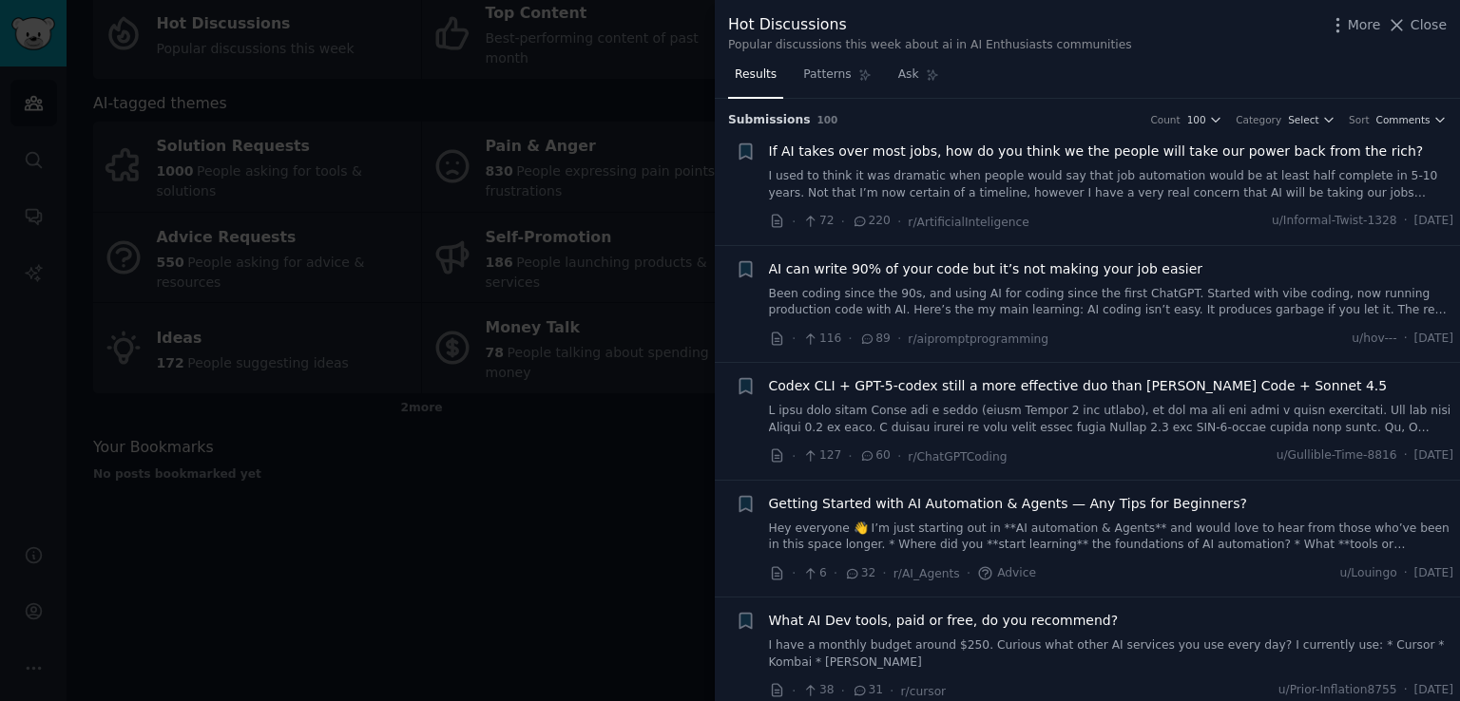
click at [913, 183] on link "I used to think it was dramatic when people would say that job automation would…" at bounding box center [1111, 184] width 685 height 33
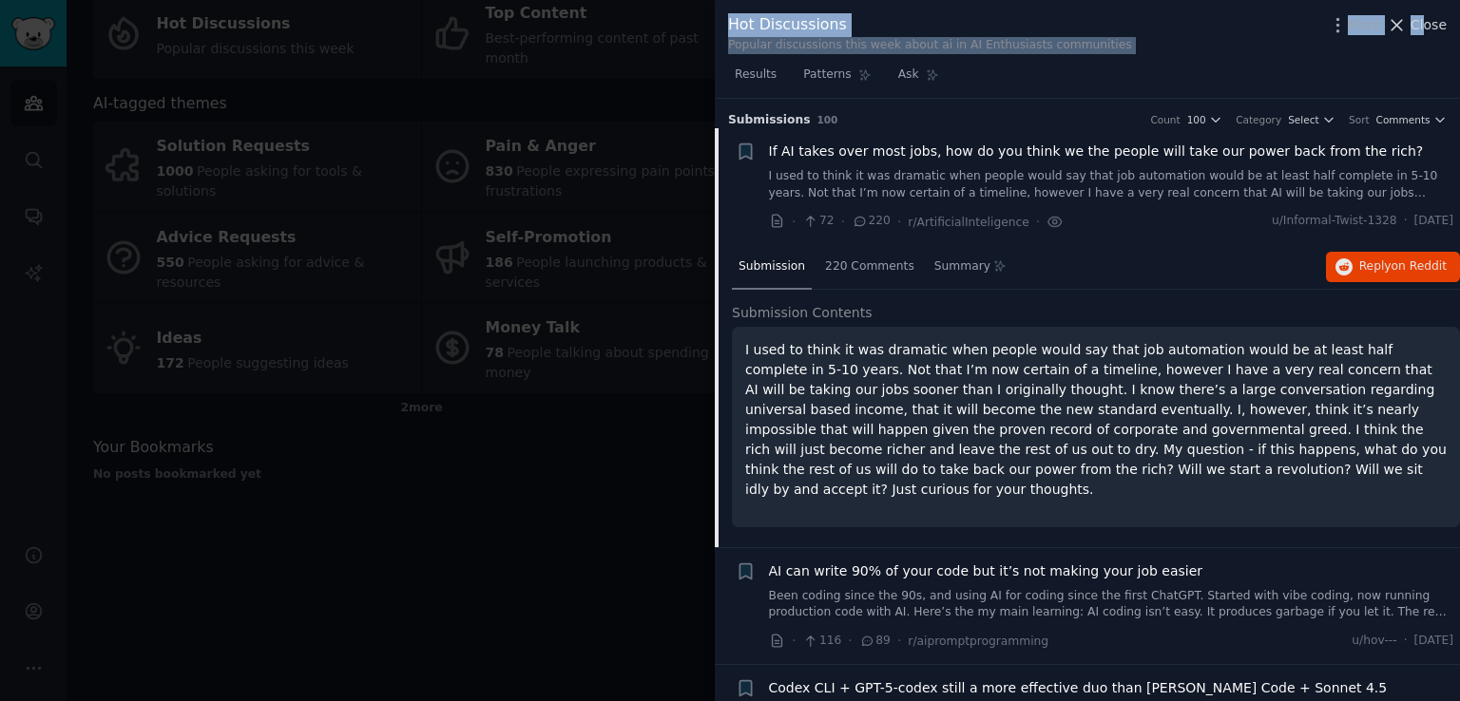
drag, startPoint x: 640, startPoint y: 521, endPoint x: 1425, endPoint y: 29, distance: 926.6
click at [1425, 29] on div "Hot Discussions Popular discussions this week about ai in AI Enthusiasts commun…" at bounding box center [730, 350] width 1460 height 701
click at [1425, 29] on span "Close" at bounding box center [1428, 25] width 36 height 20
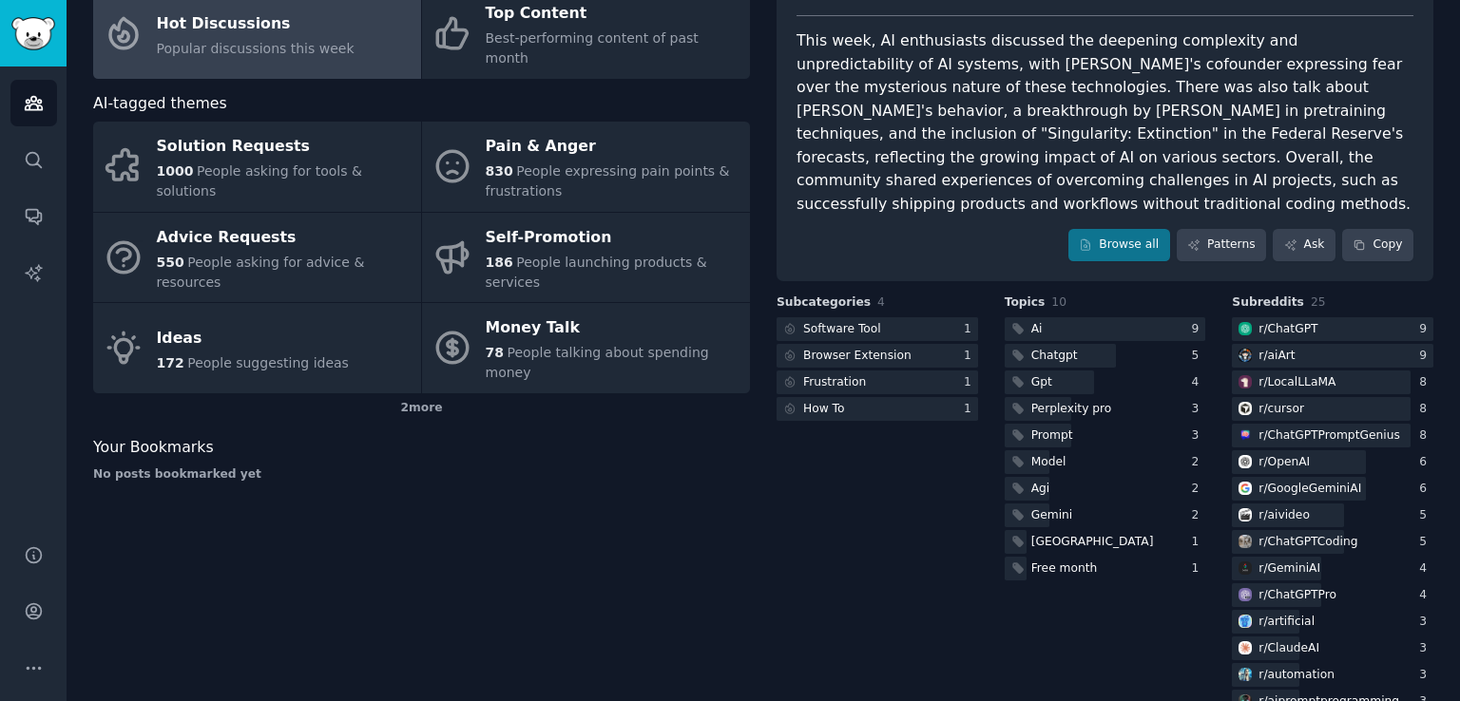
click at [645, 425] on div "Scoring themes Hot Discussions Popular discussions this week Top Content Best-p…" at bounding box center [421, 458] width 657 height 998
